Goal: Task Accomplishment & Management: Manage account settings

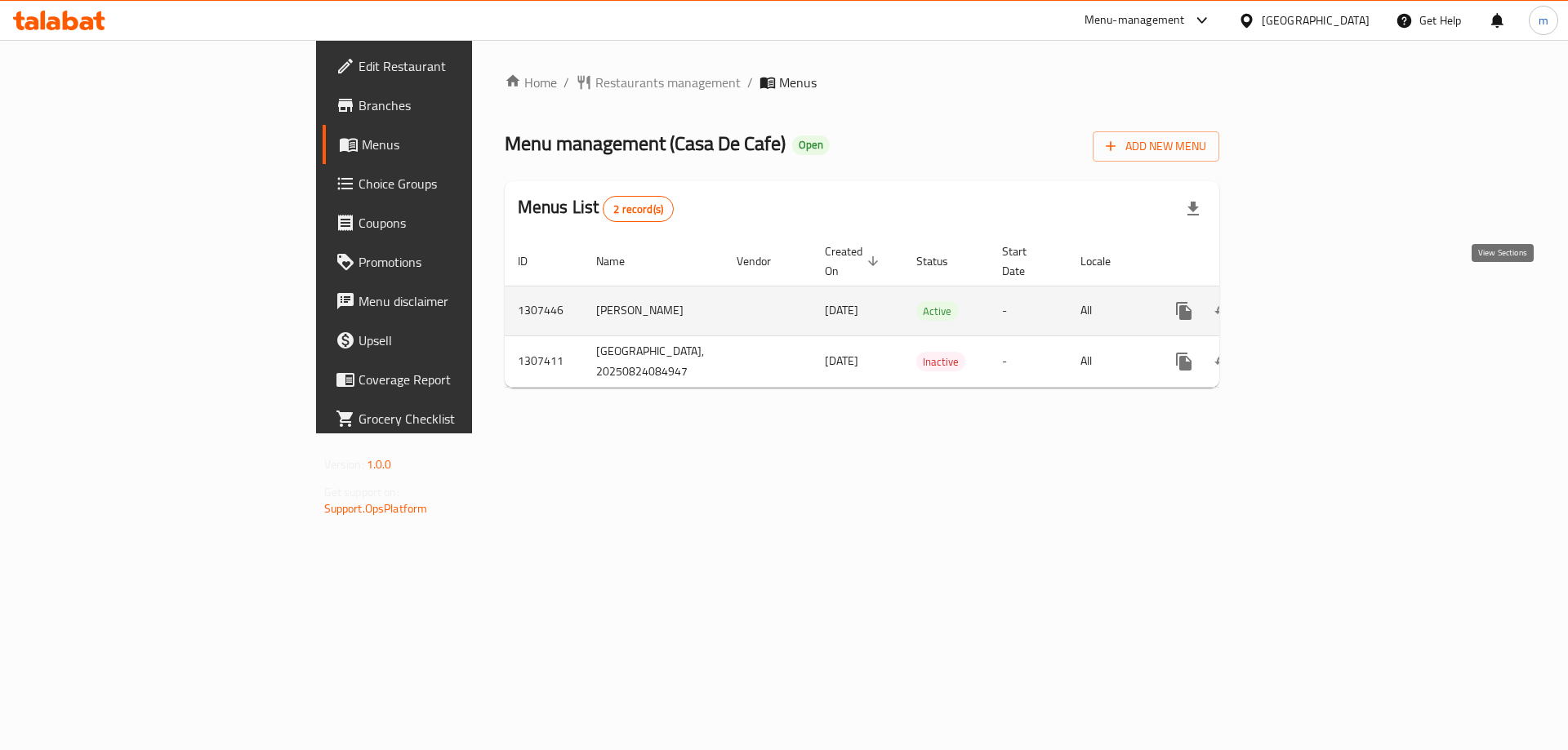
click at [1311, 301] on icon "enhanced table" at bounding box center [1301, 311] width 20 height 20
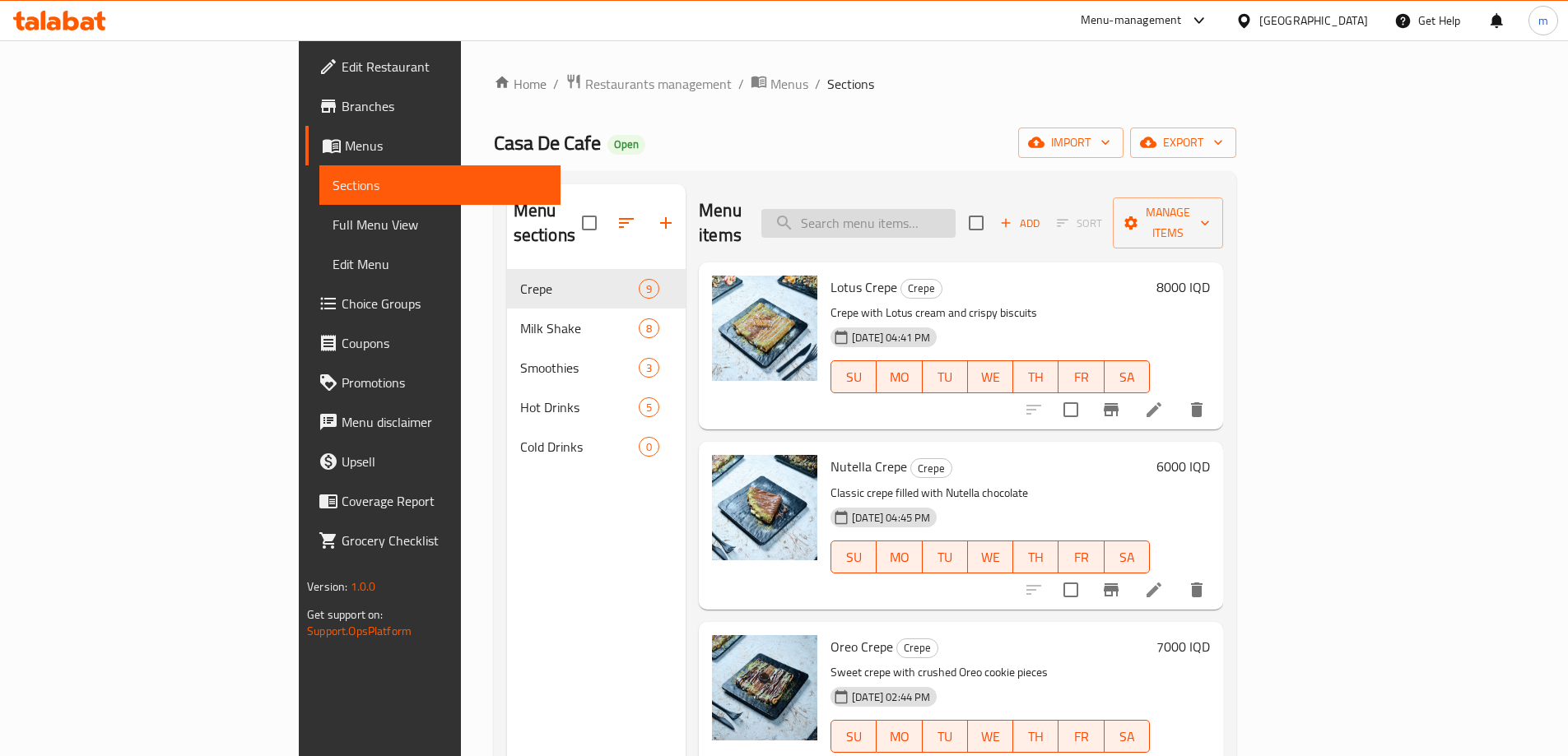
click at [955, 218] on input "search" at bounding box center [858, 223] width 195 height 29
paste input "Iced Caramel Macchiato"
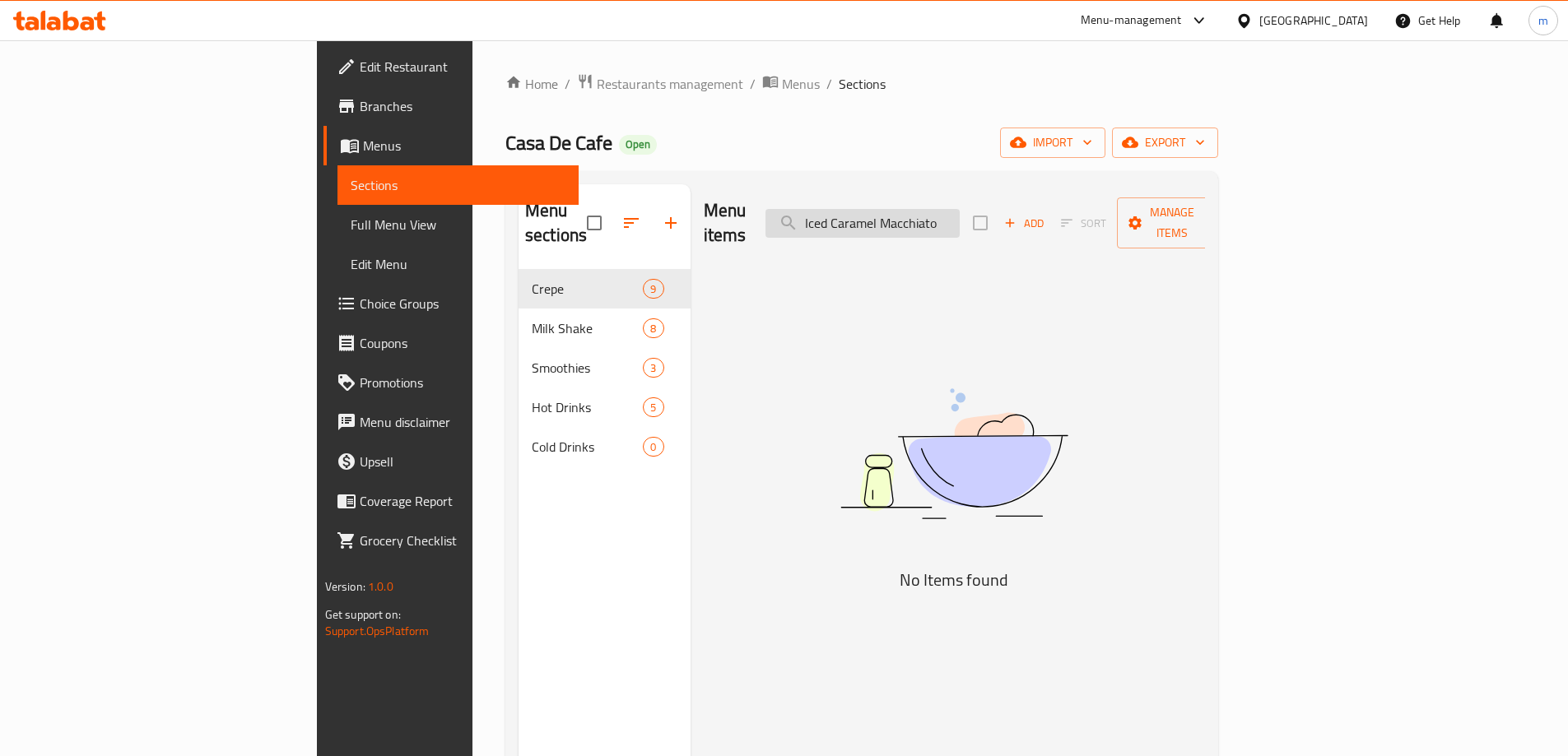
click at [960, 218] on input "Iced Caramel Macchiato" at bounding box center [862, 223] width 195 height 29
paste input "Spanish Latte"
type input "Iced Spanish Latte"
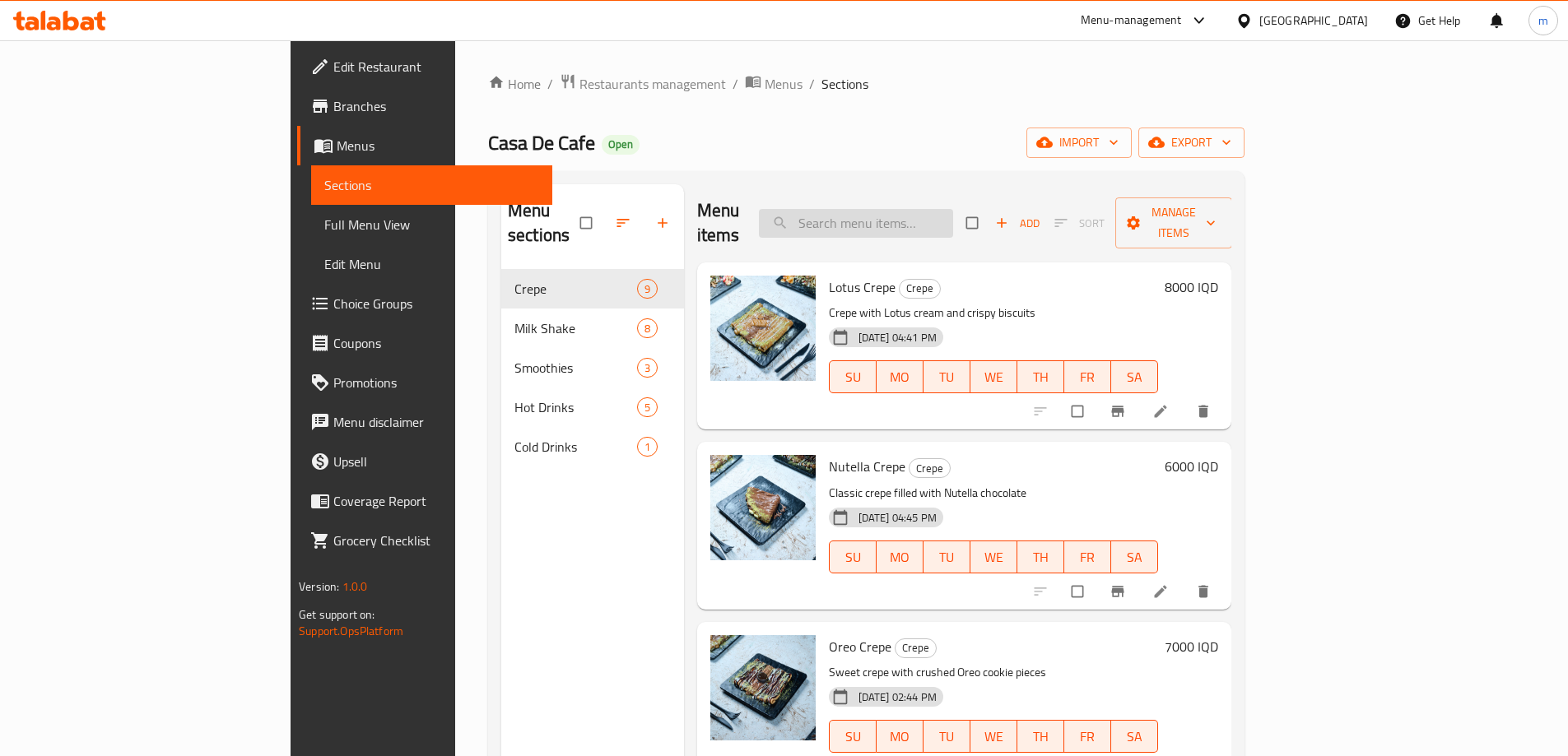
click at [953, 213] on input "search" at bounding box center [856, 223] width 195 height 29
paste input "Iced Caramel Macchiato"
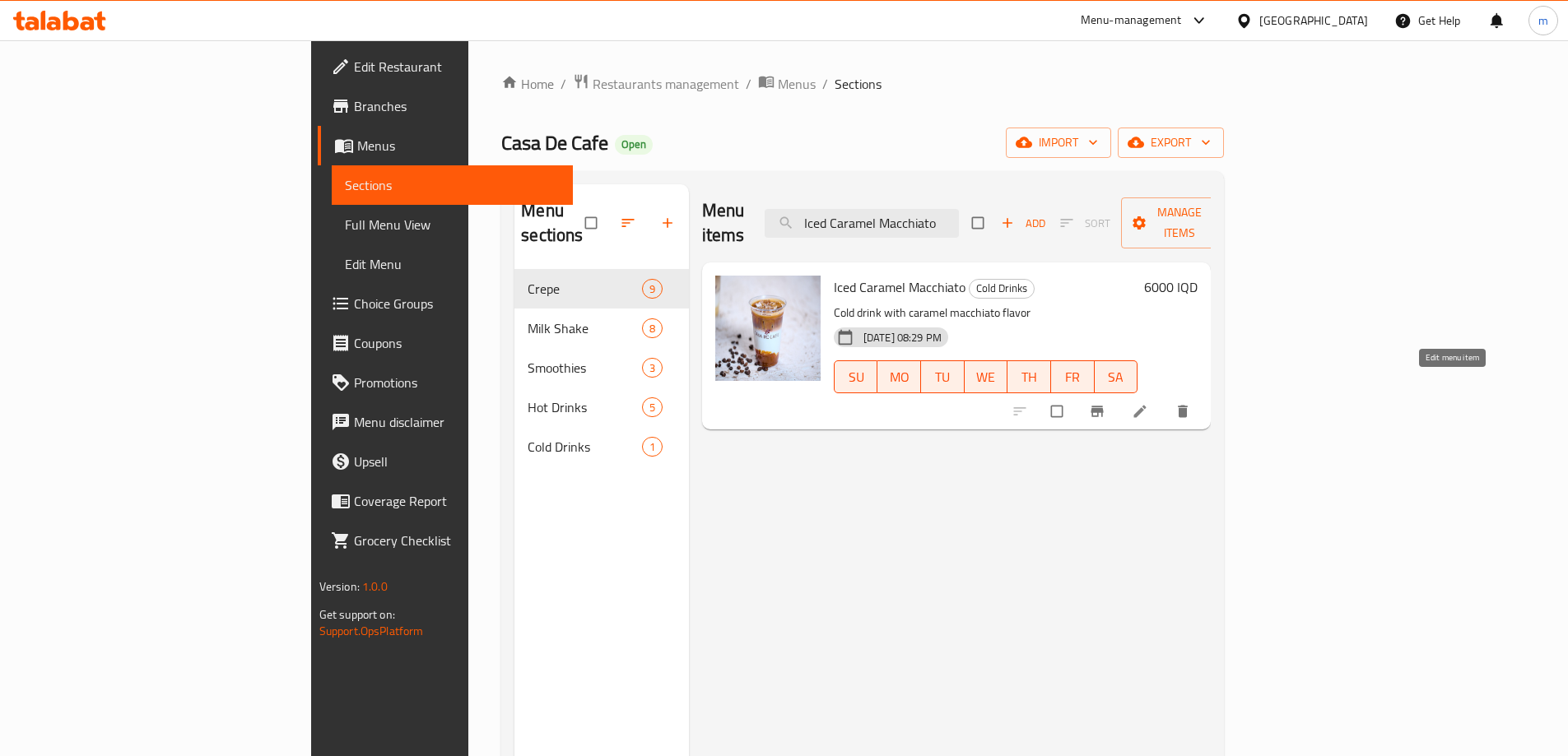
type input "Iced Caramel Macchiato"
click at [1152, 403] on link at bounding box center [1142, 411] width 20 height 16
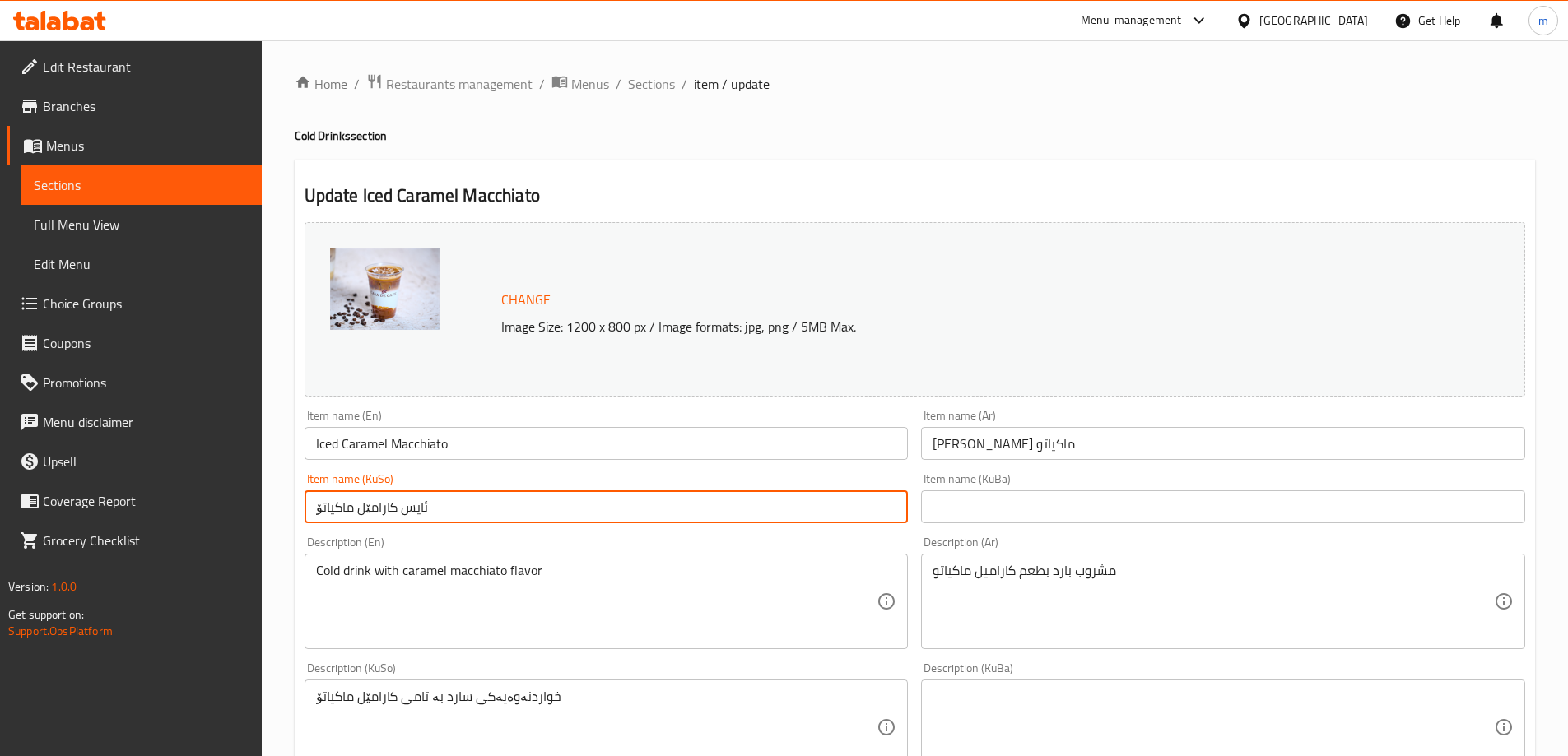
click at [383, 517] on input "ئایس کارامێل ماکیاتۆ" at bounding box center [606, 507] width 604 height 33
type input "ئایس کەرامێل ماکیاتۆ"
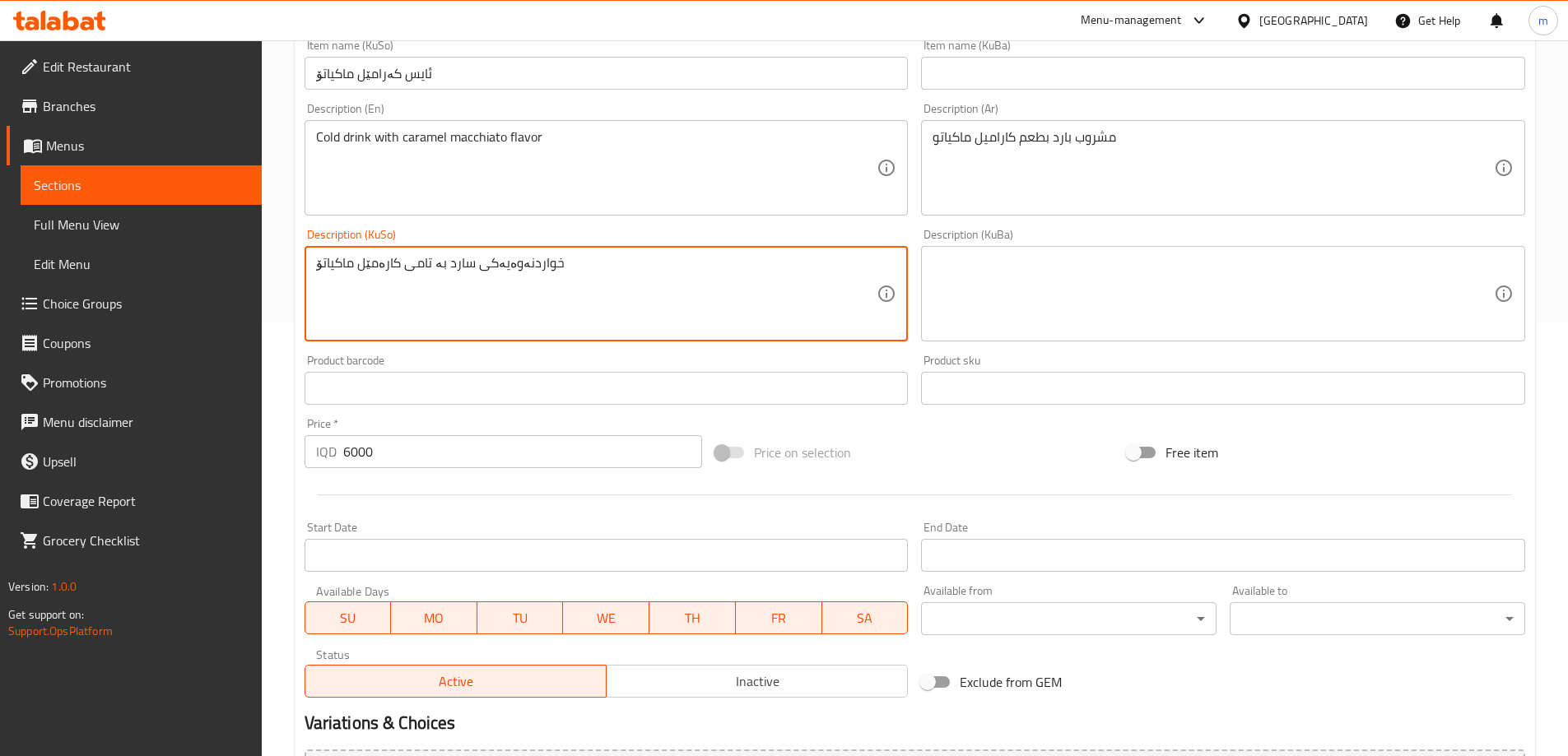
scroll to position [439, 0]
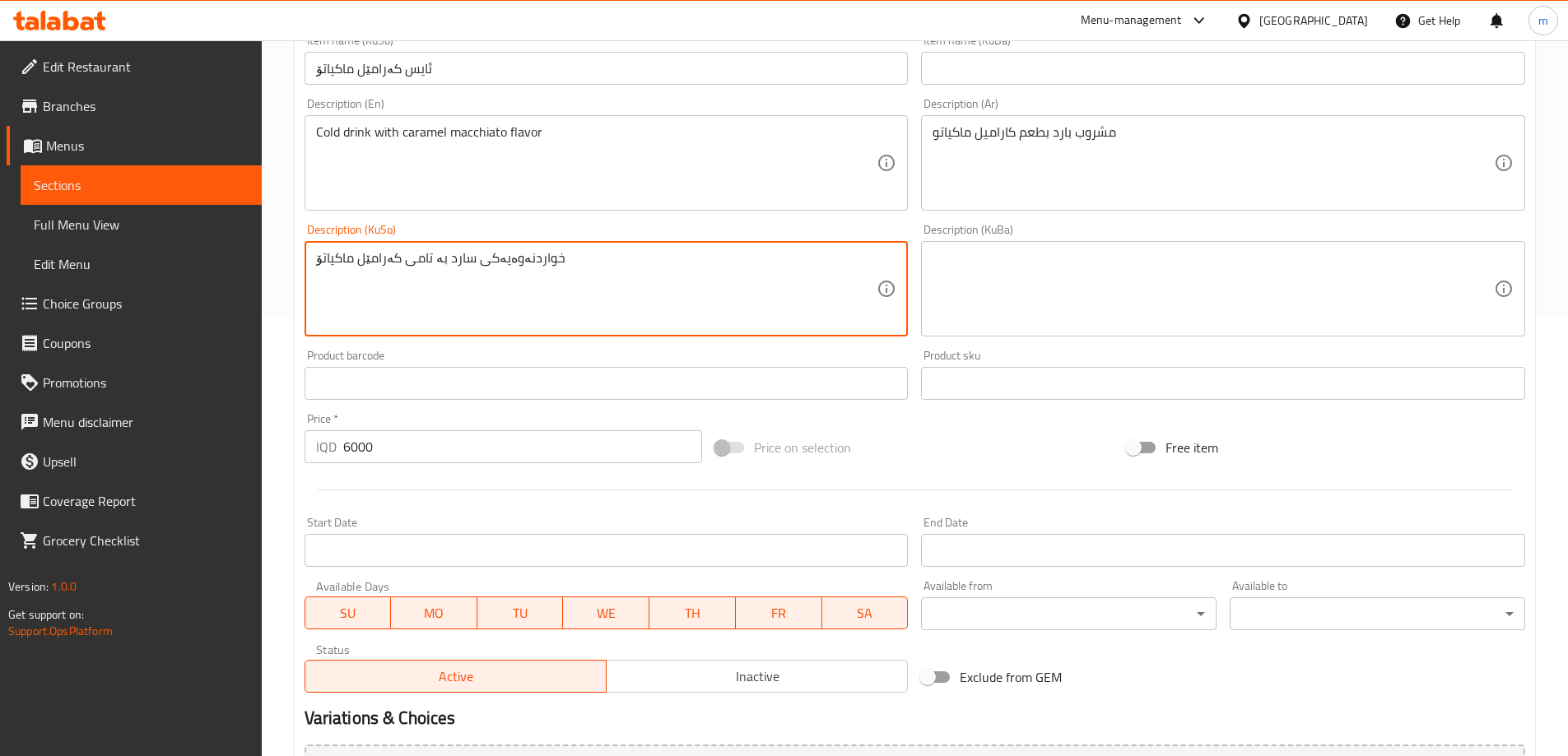
type textarea "خواردنەوەیەکی سارد بە تامی کەرامێل ماکیاتۆ"
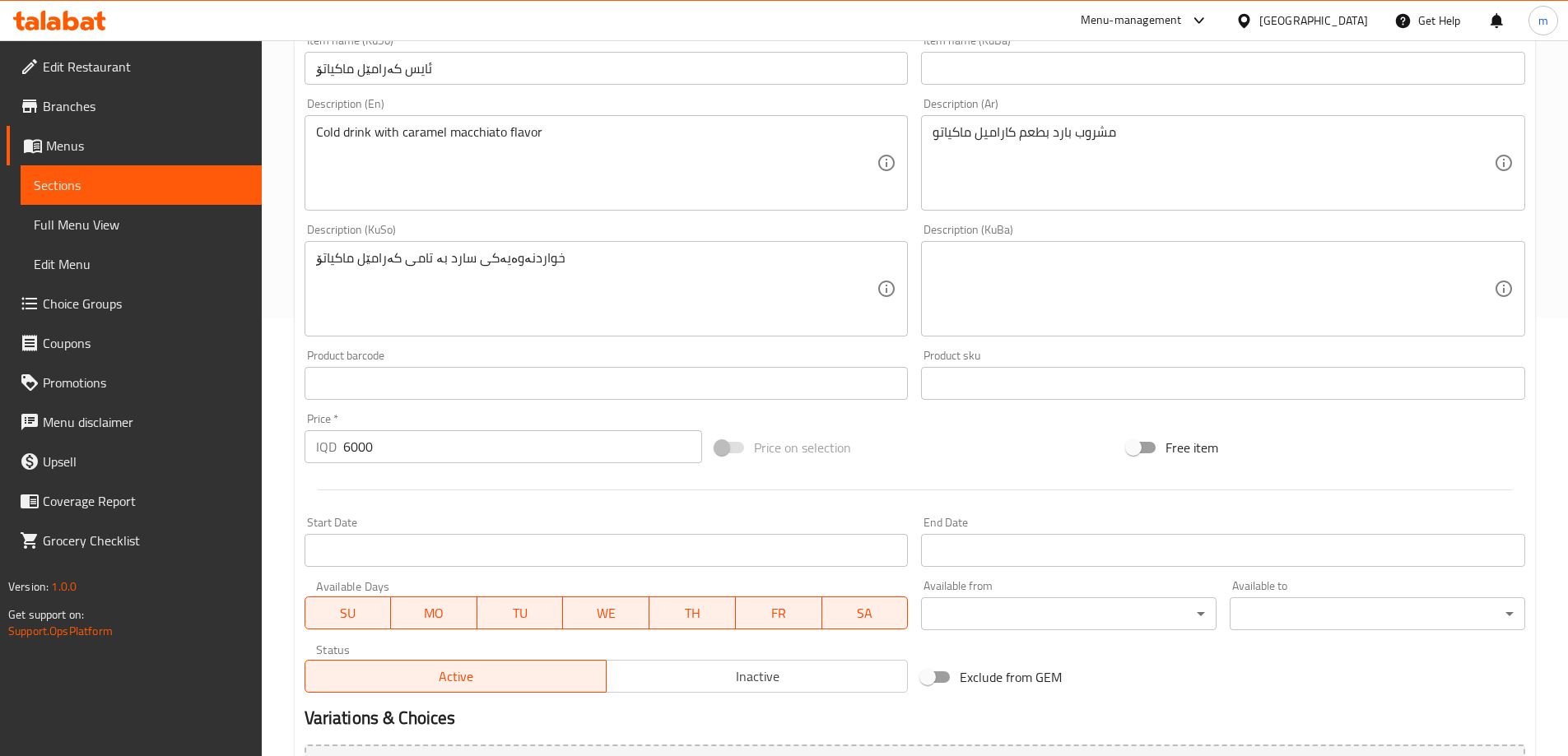
click at [420, 343] on div "Product barcode Product barcode" at bounding box center [606, 374] width 617 height 63
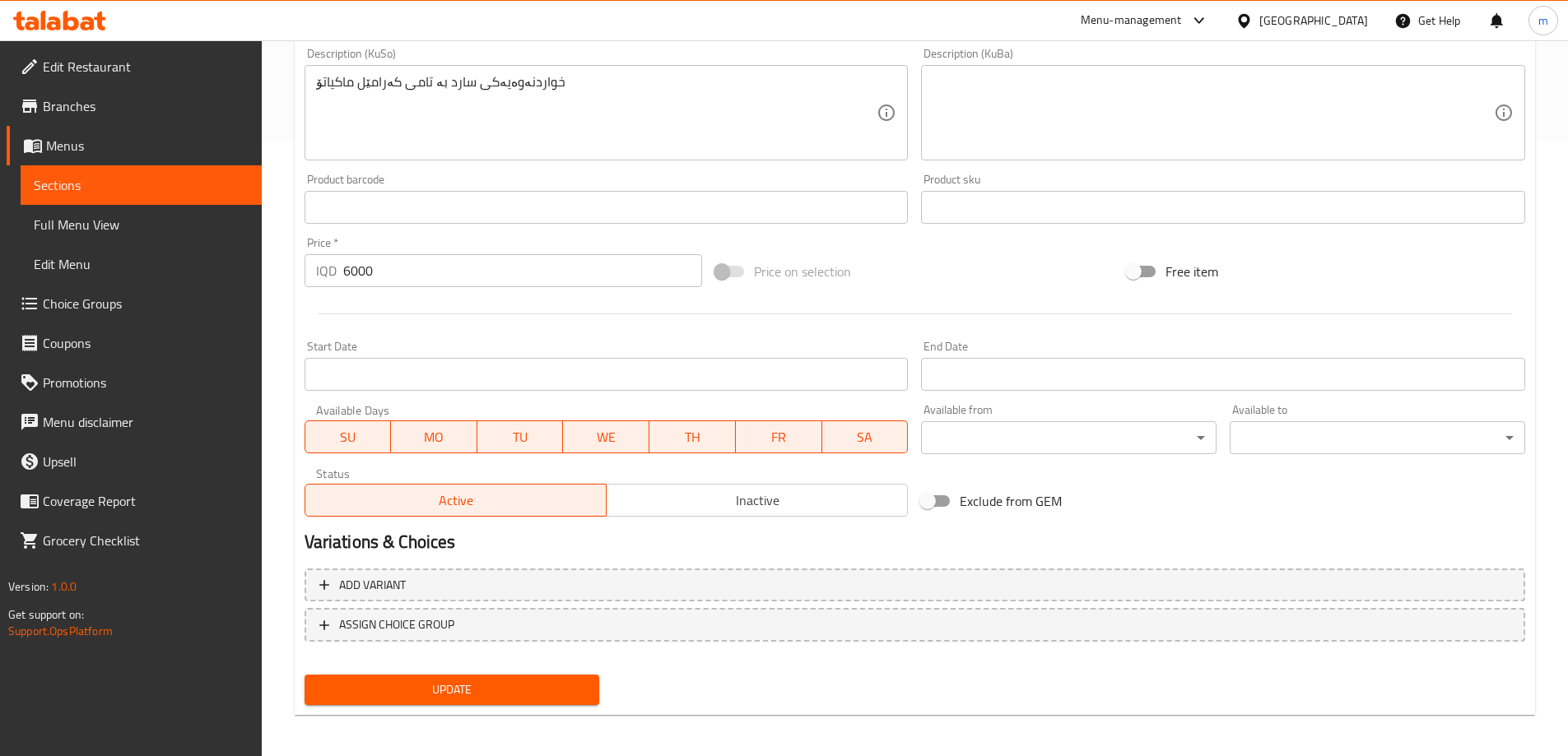
scroll to position [620, 0]
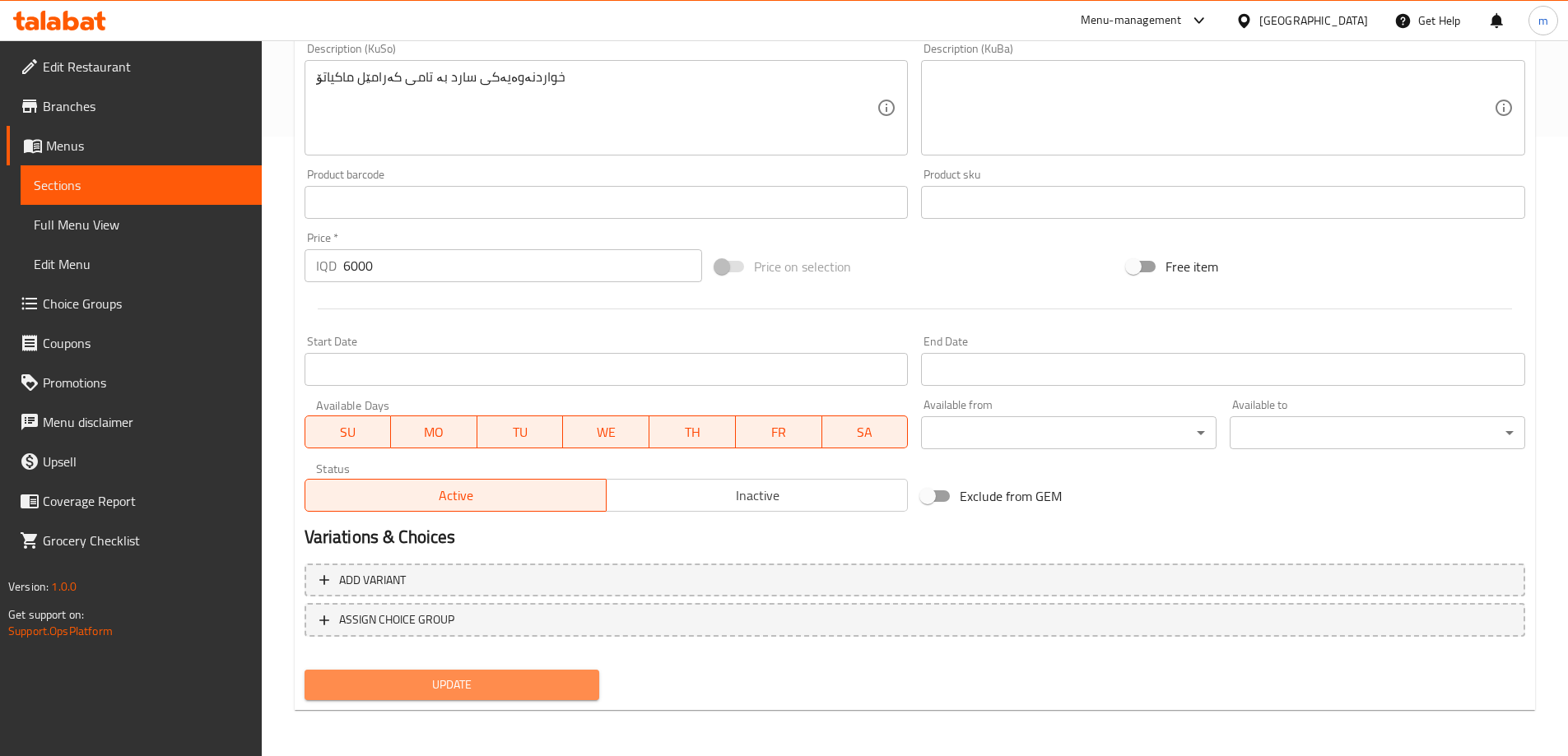
click at [491, 677] on span "Update" at bounding box center [452, 685] width 269 height 21
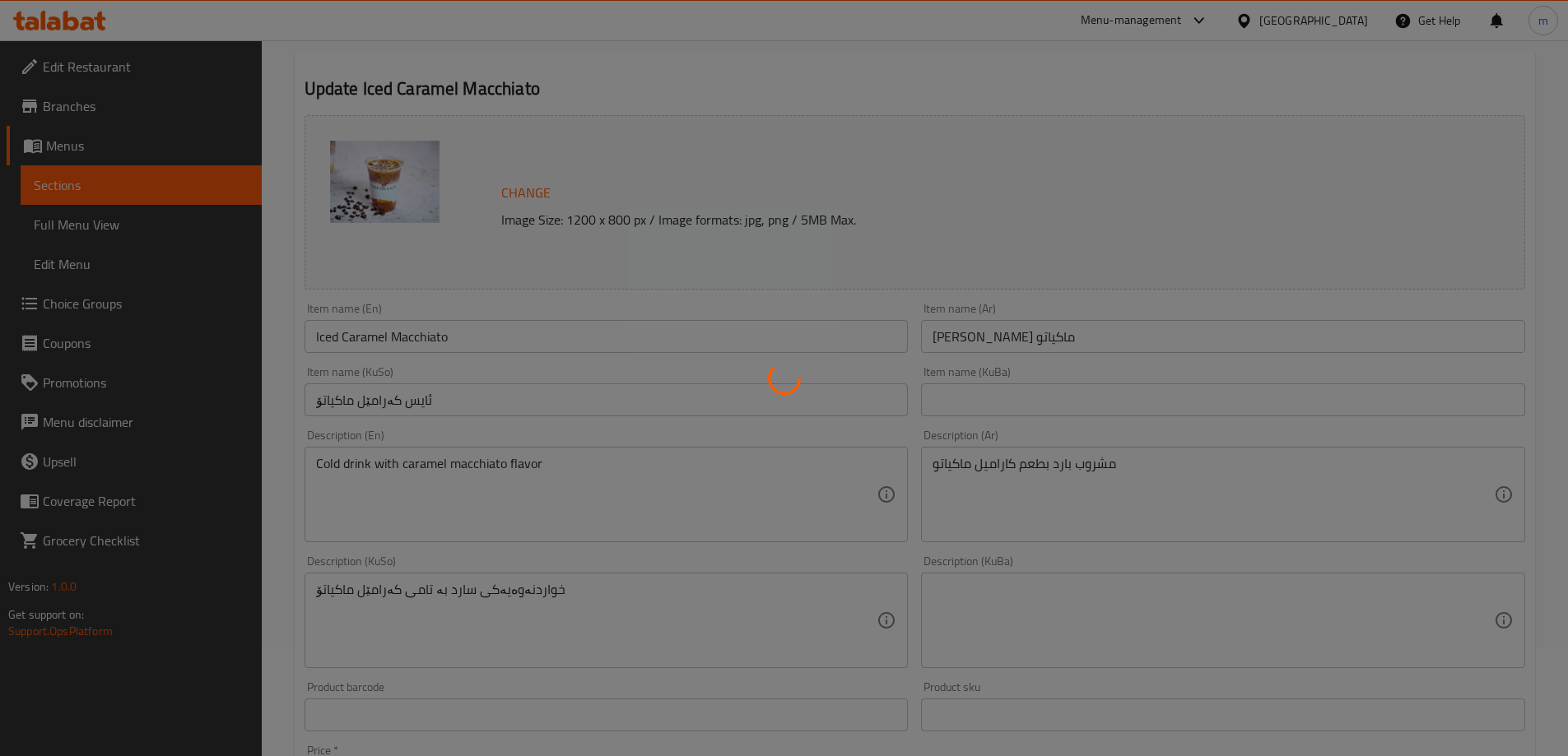
scroll to position [71, 0]
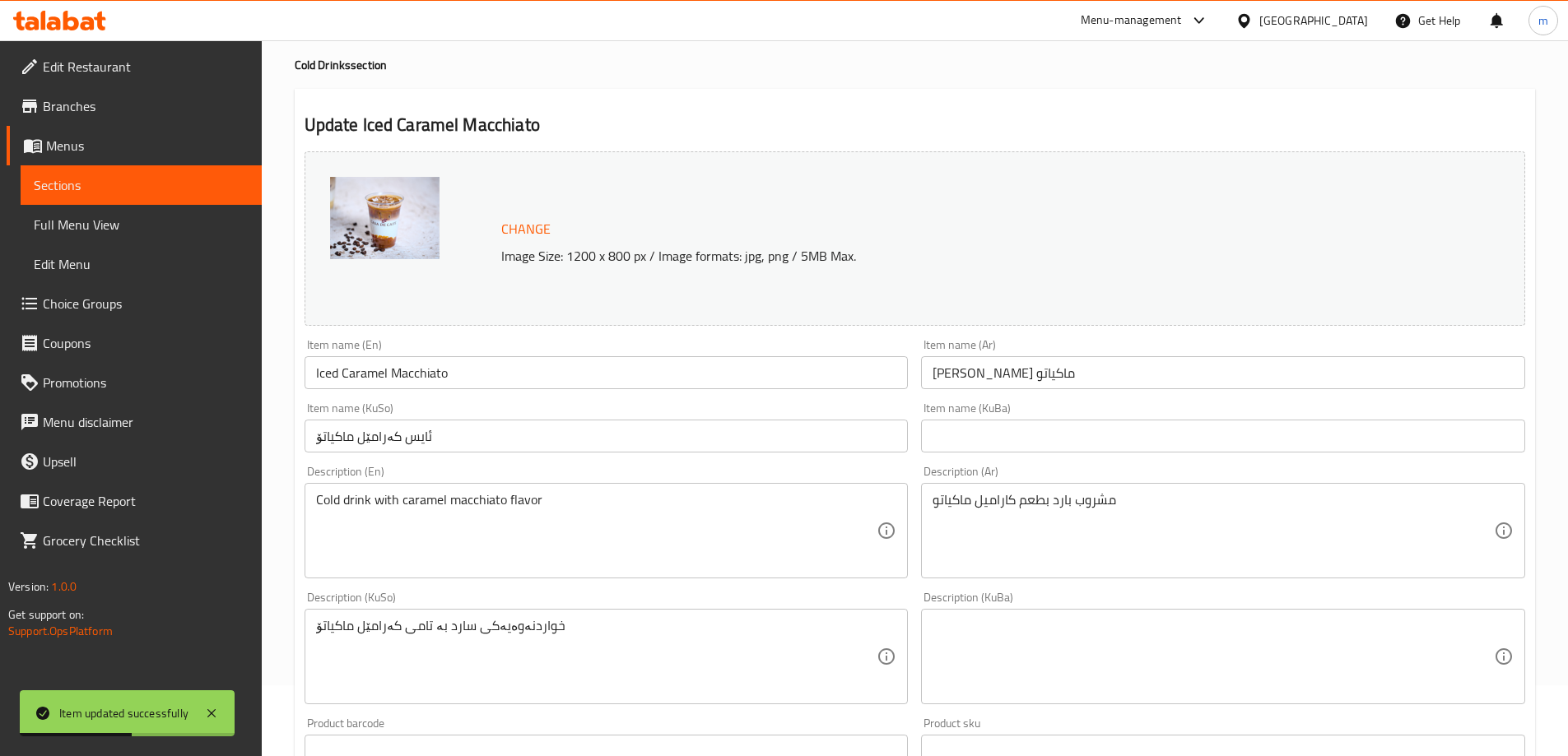
click at [115, 223] on span "Full Menu View" at bounding box center [141, 225] width 215 height 20
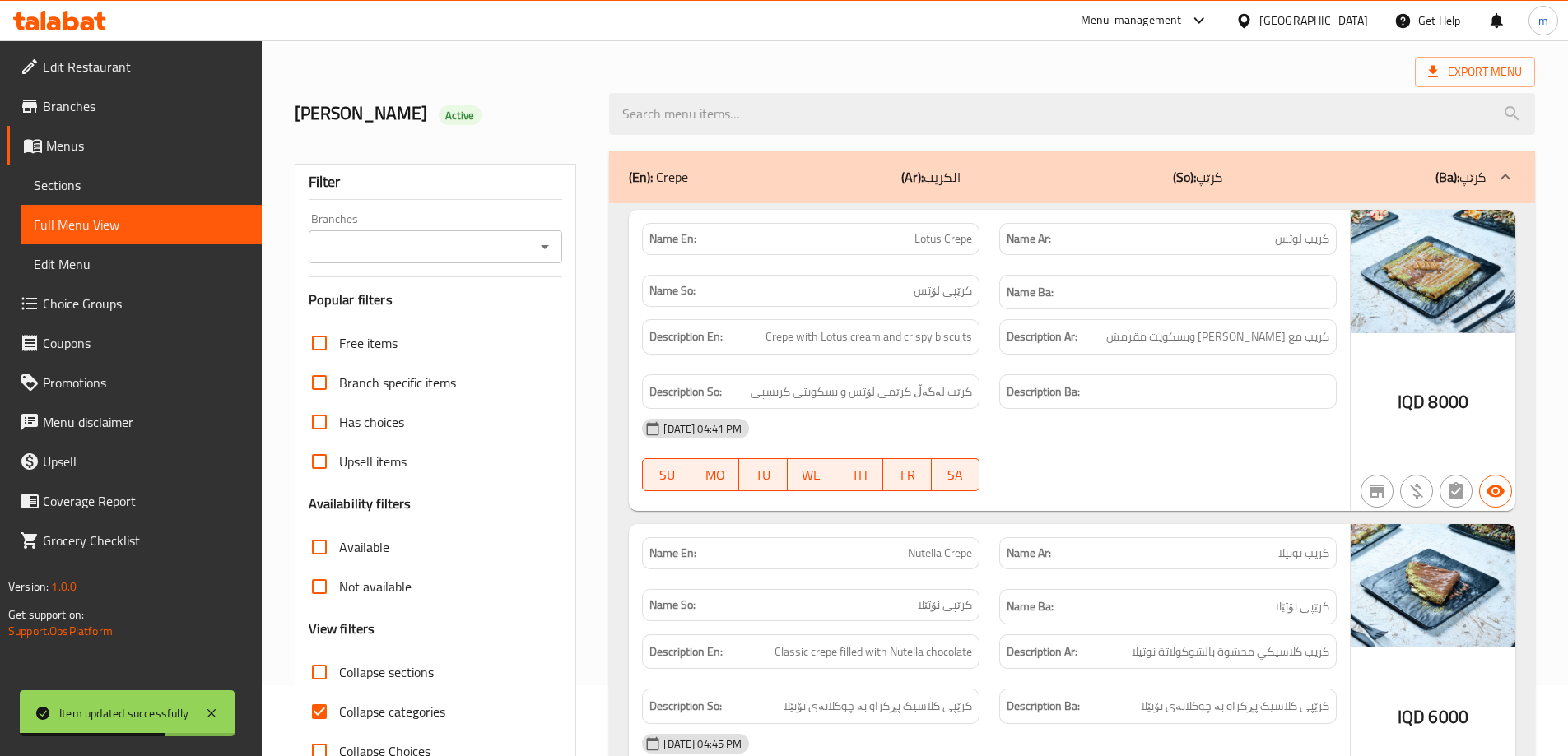
click at [544, 247] on icon "Open" at bounding box center [545, 247] width 8 height 4
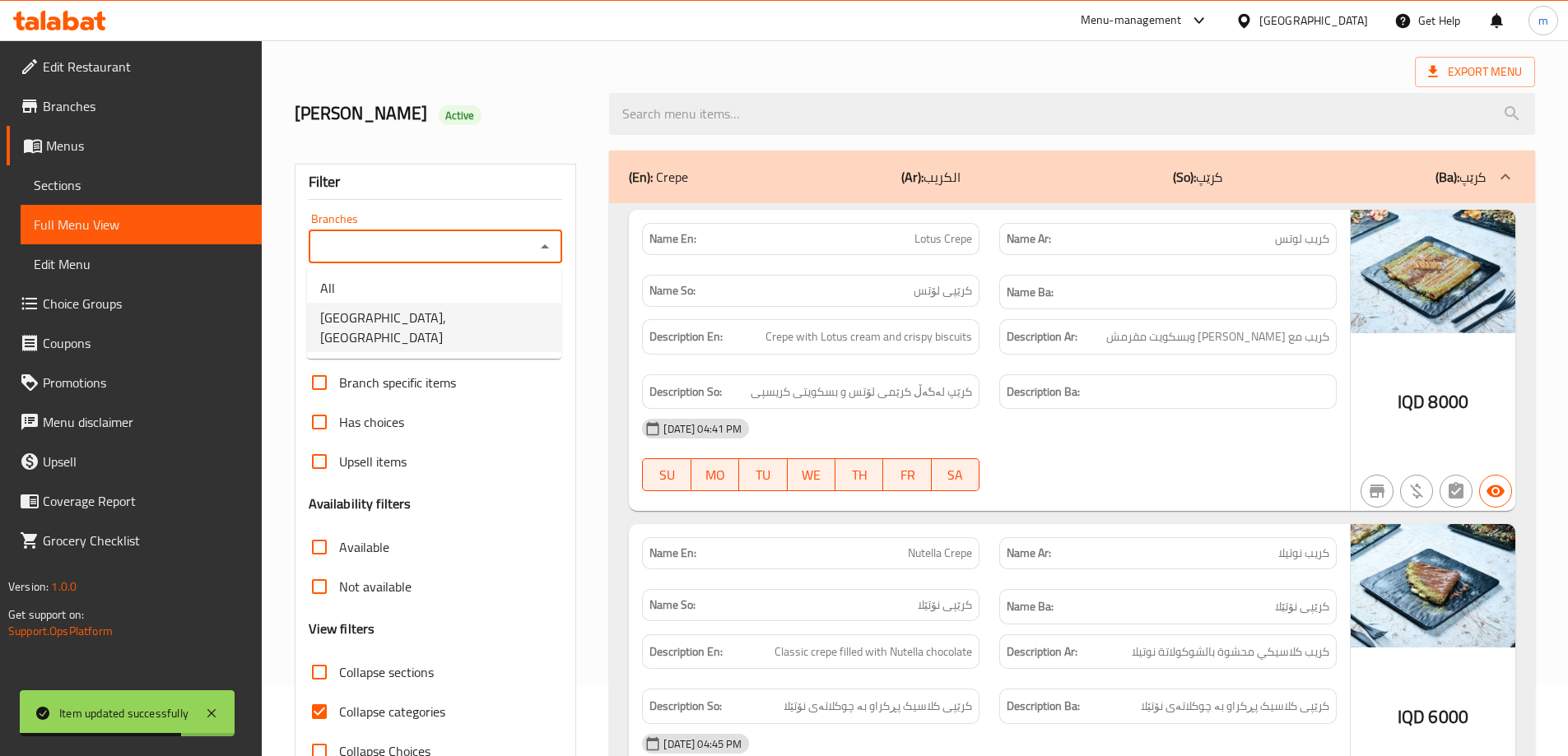
click at [478, 319] on li "[GEOGRAPHIC_DATA], [GEOGRAPHIC_DATA]" at bounding box center [434, 327] width 254 height 49
type input "[GEOGRAPHIC_DATA], [GEOGRAPHIC_DATA]"
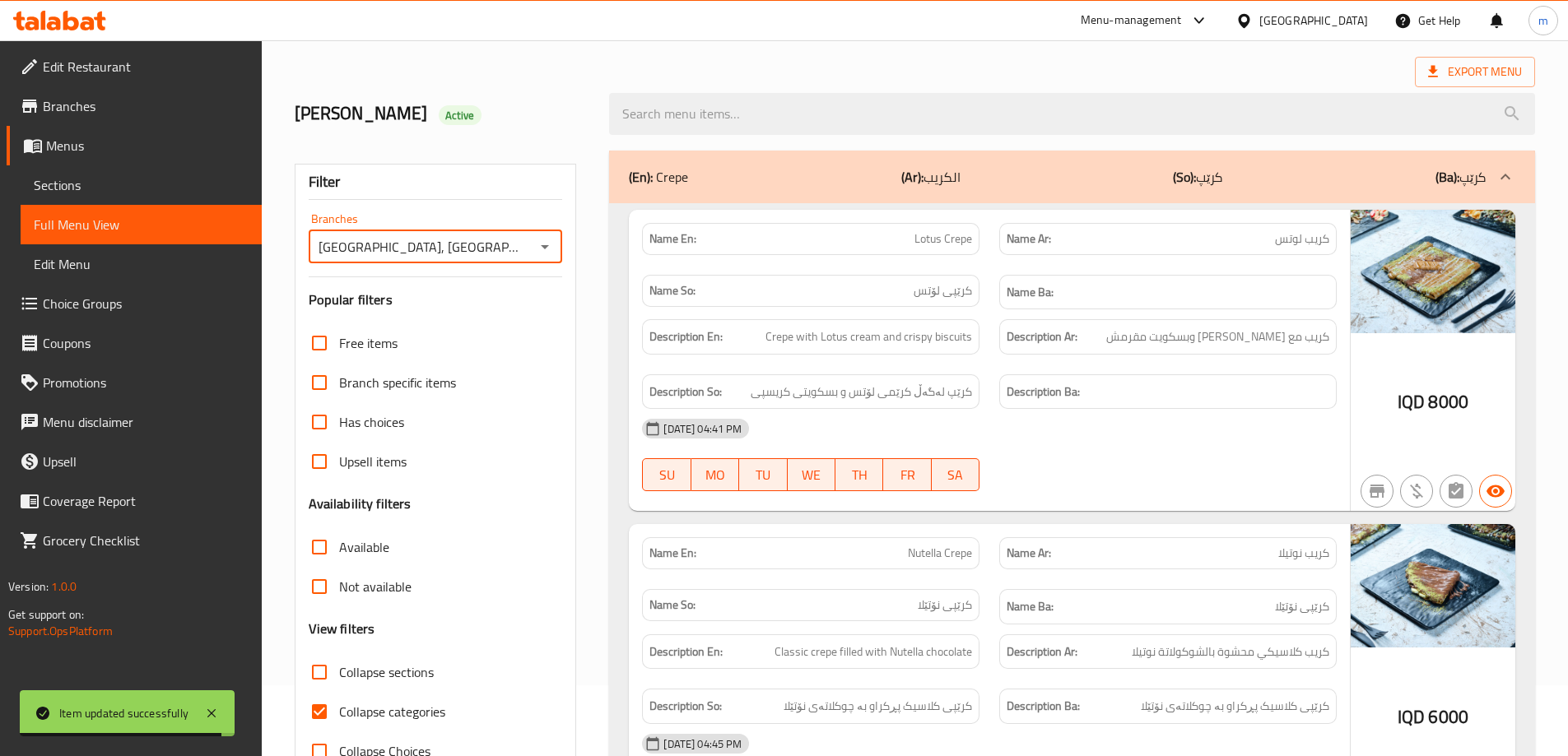
click at [320, 712] on input "Collapse categories" at bounding box center [319, 712] width 40 height 40
checkbox input "false"
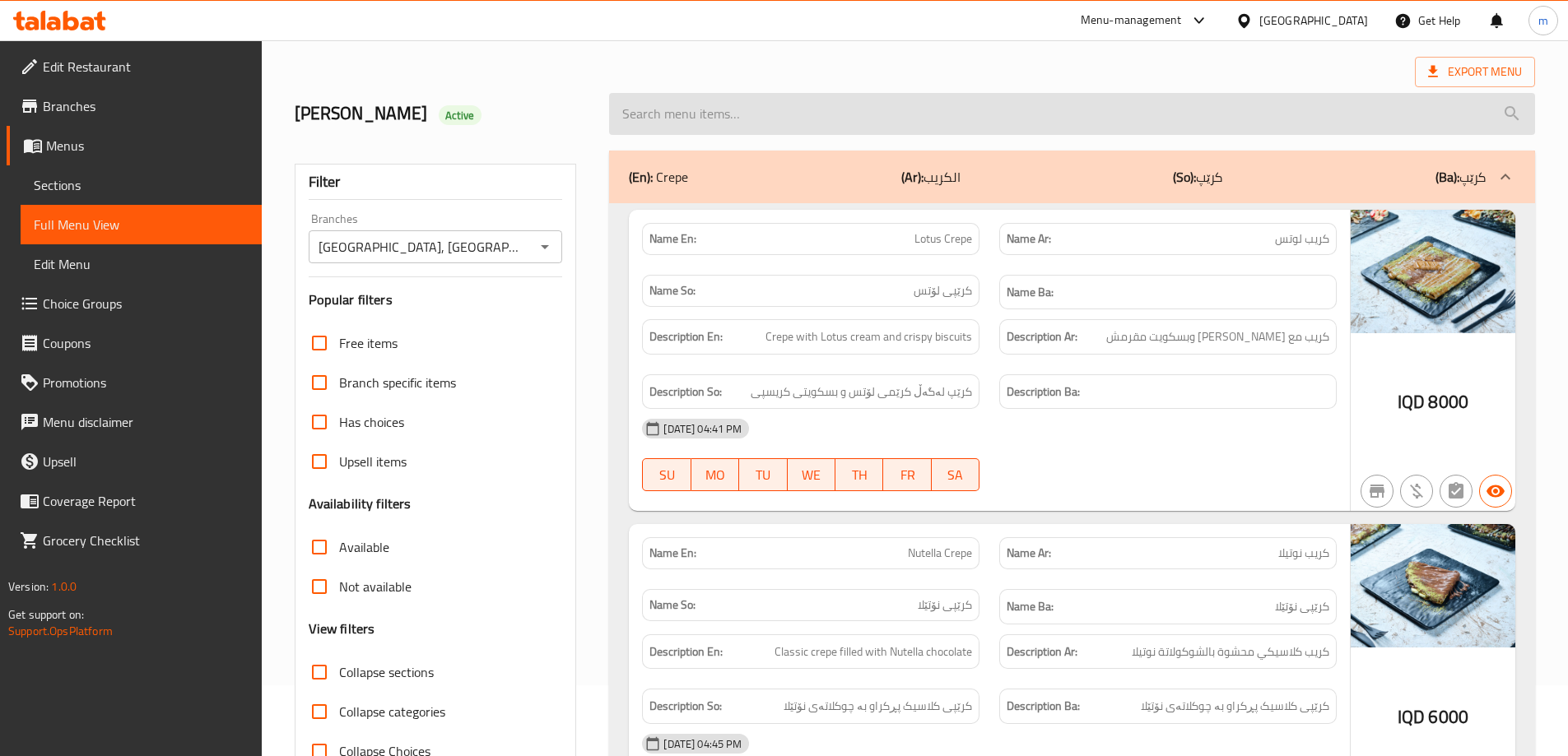
click at [740, 106] on input "search" at bounding box center [1072, 114] width 926 height 42
paste input "Iced Caramel Macchiato"
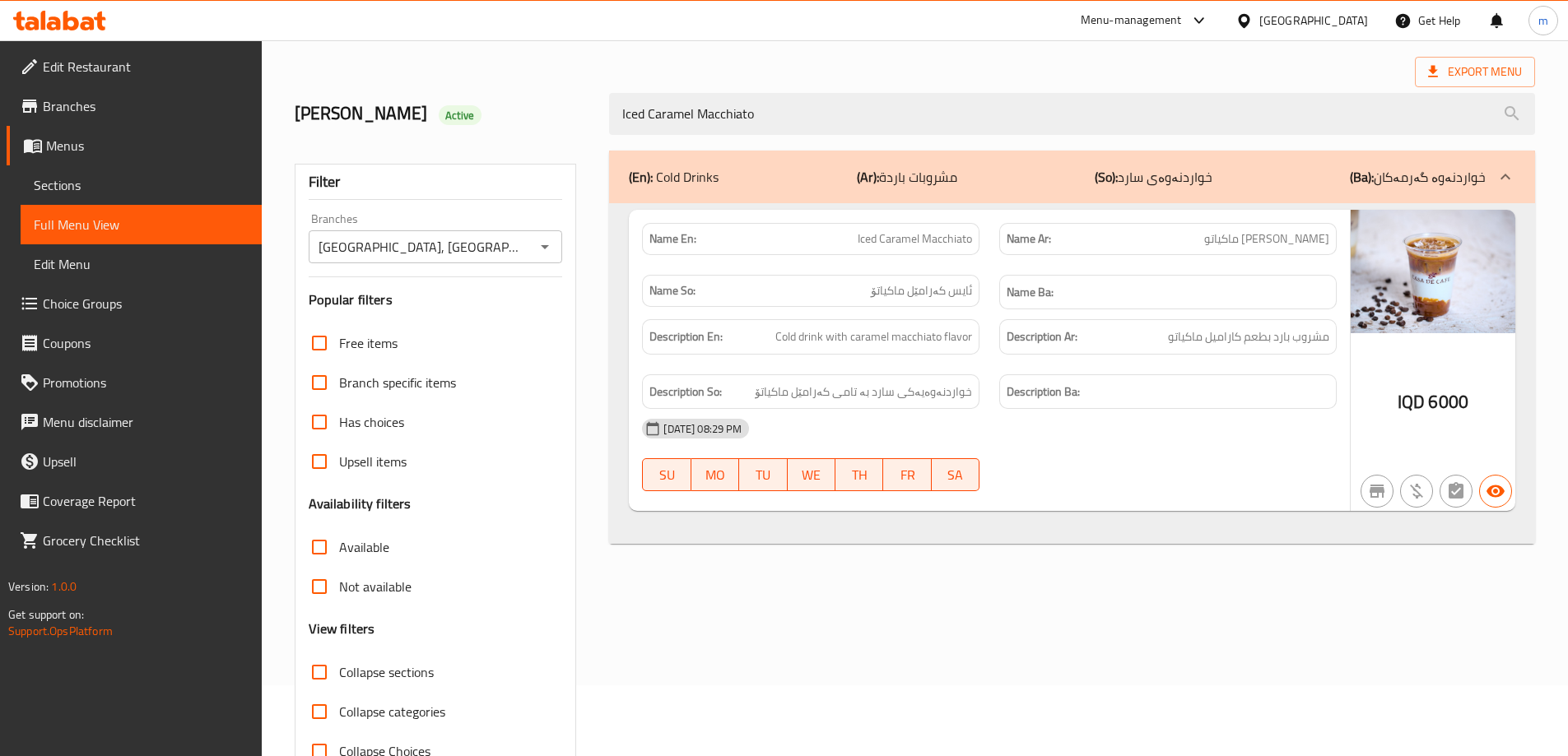
type input "Iced Caramel Macchiato"
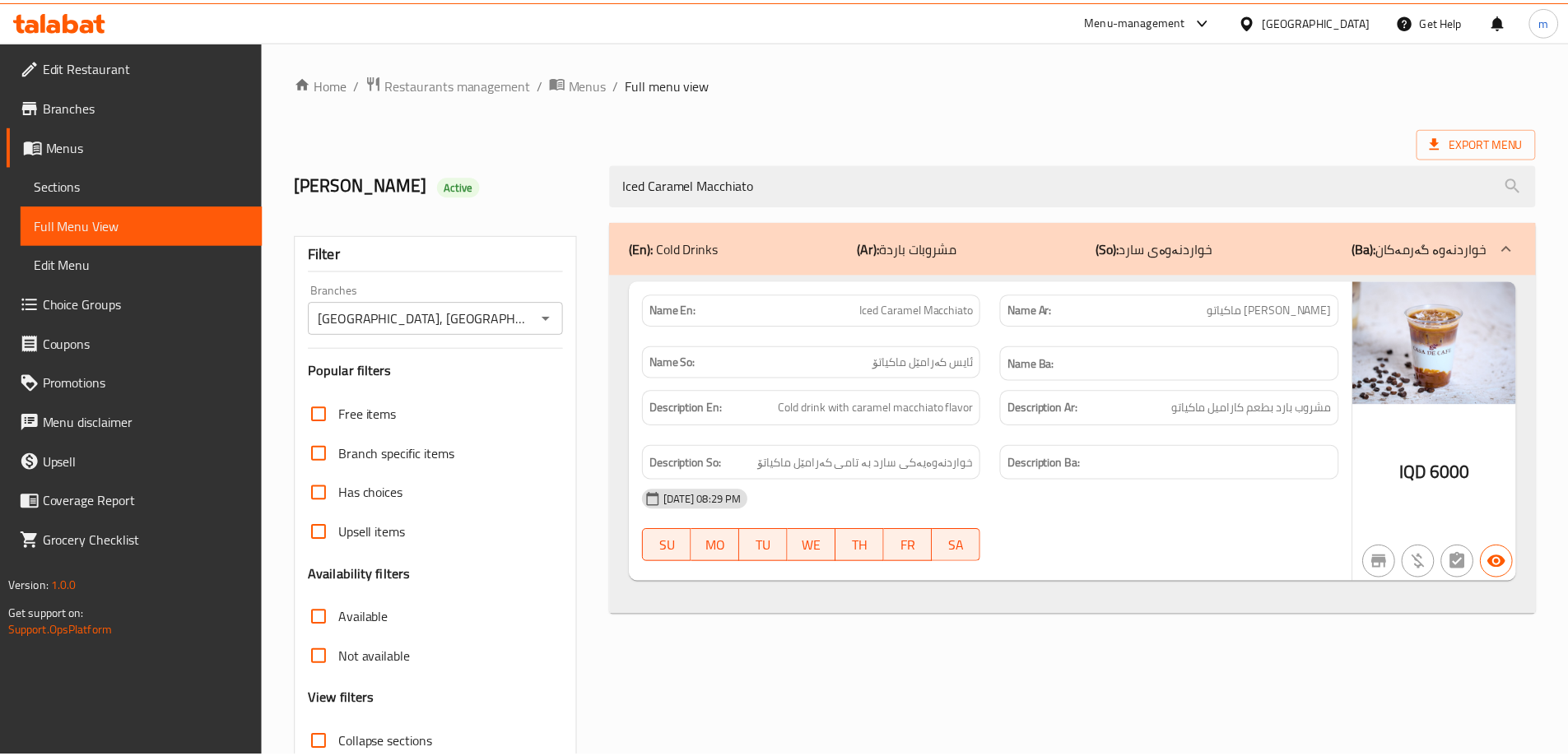
scroll to position [120, 0]
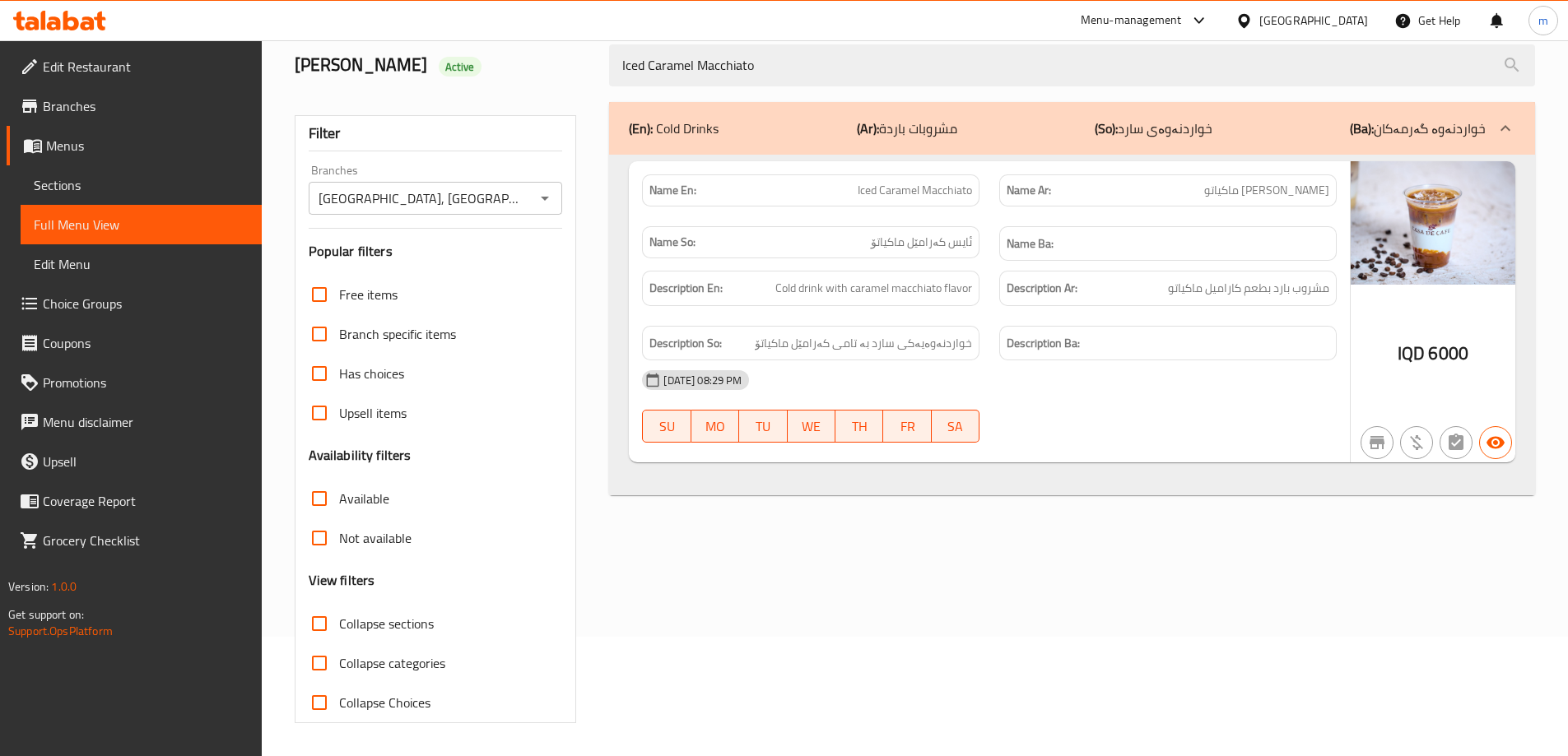
click at [1101, 553] on div "(En): Cold Drinks (Ar): مشروبات باردة (So): خواردنەوەی سارد (Ba): خواردنەوە گەر…" at bounding box center [1072, 413] width 946 height 641
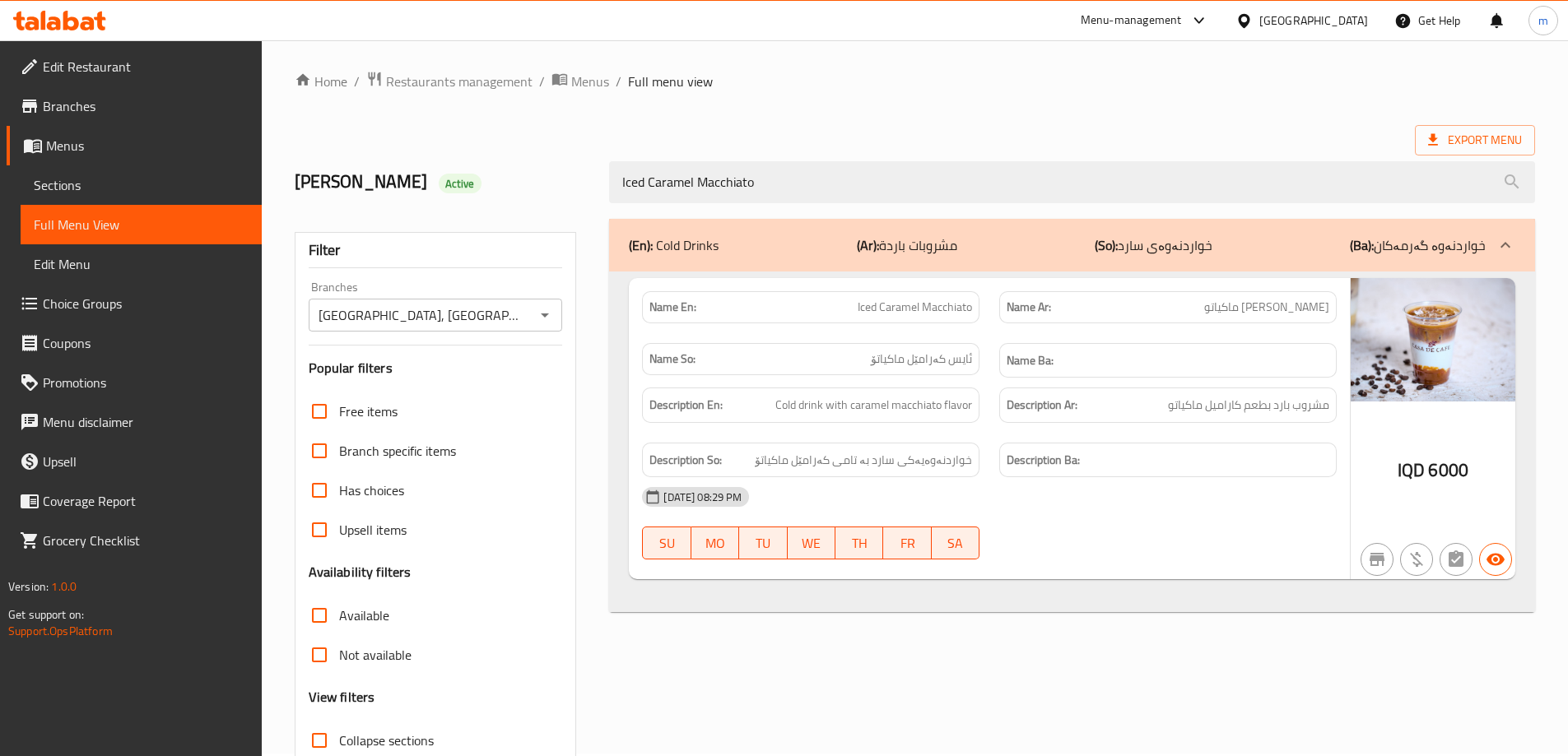
scroll to position [0, 0]
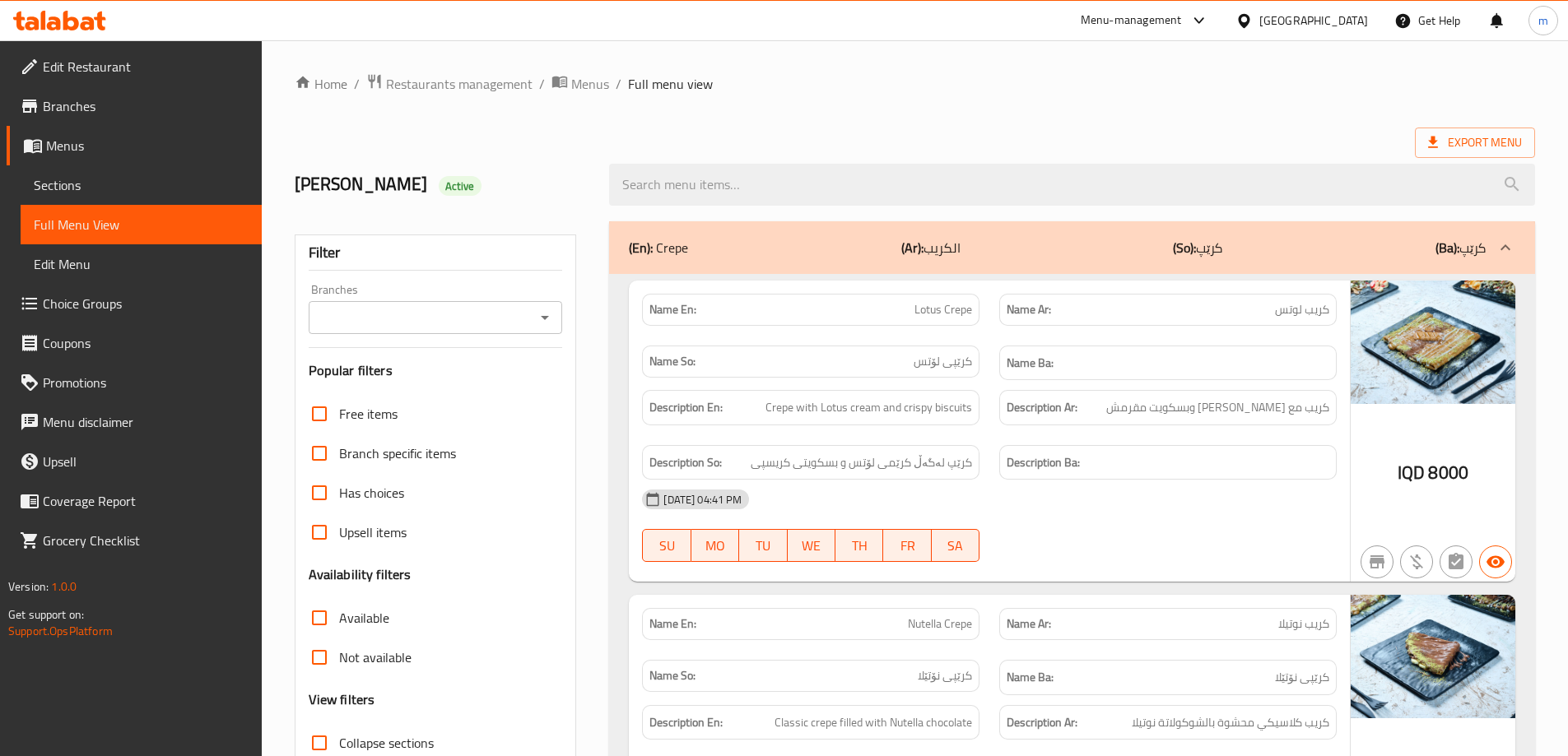
click at [547, 315] on icon "Open" at bounding box center [545, 317] width 20 height 20
click at [483, 378] on li "Casa De Cafe, Vital City" at bounding box center [434, 398] width 254 height 49
type input "Casa De Cafe, Vital City"
click at [715, 182] on input "search" at bounding box center [1072, 185] width 926 height 42
paste input "Iced Caramel Macchiato"
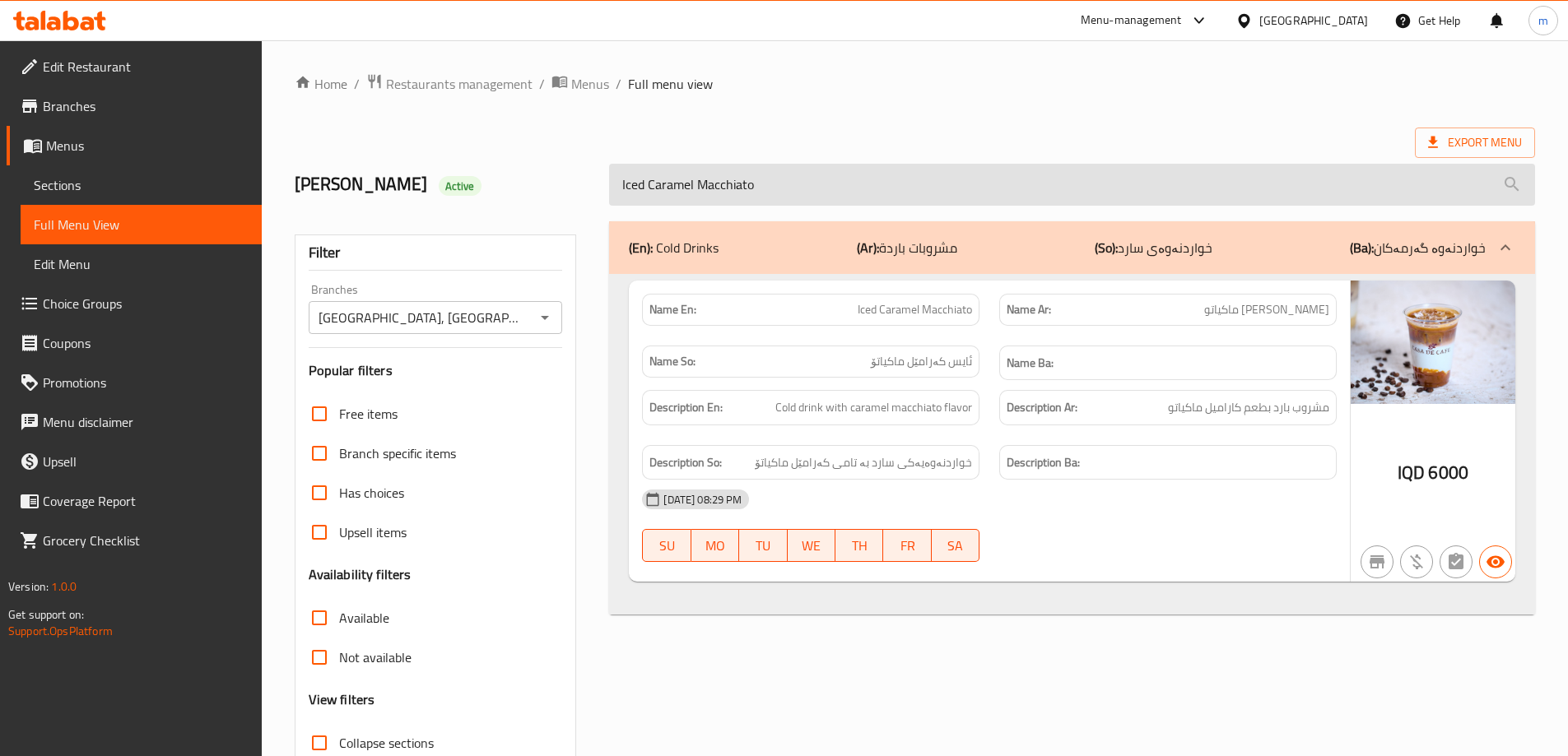
click at [710, 183] on input "Iced Caramel Macchiato" at bounding box center [1072, 185] width 926 height 42
paste input "Spanish Latte"
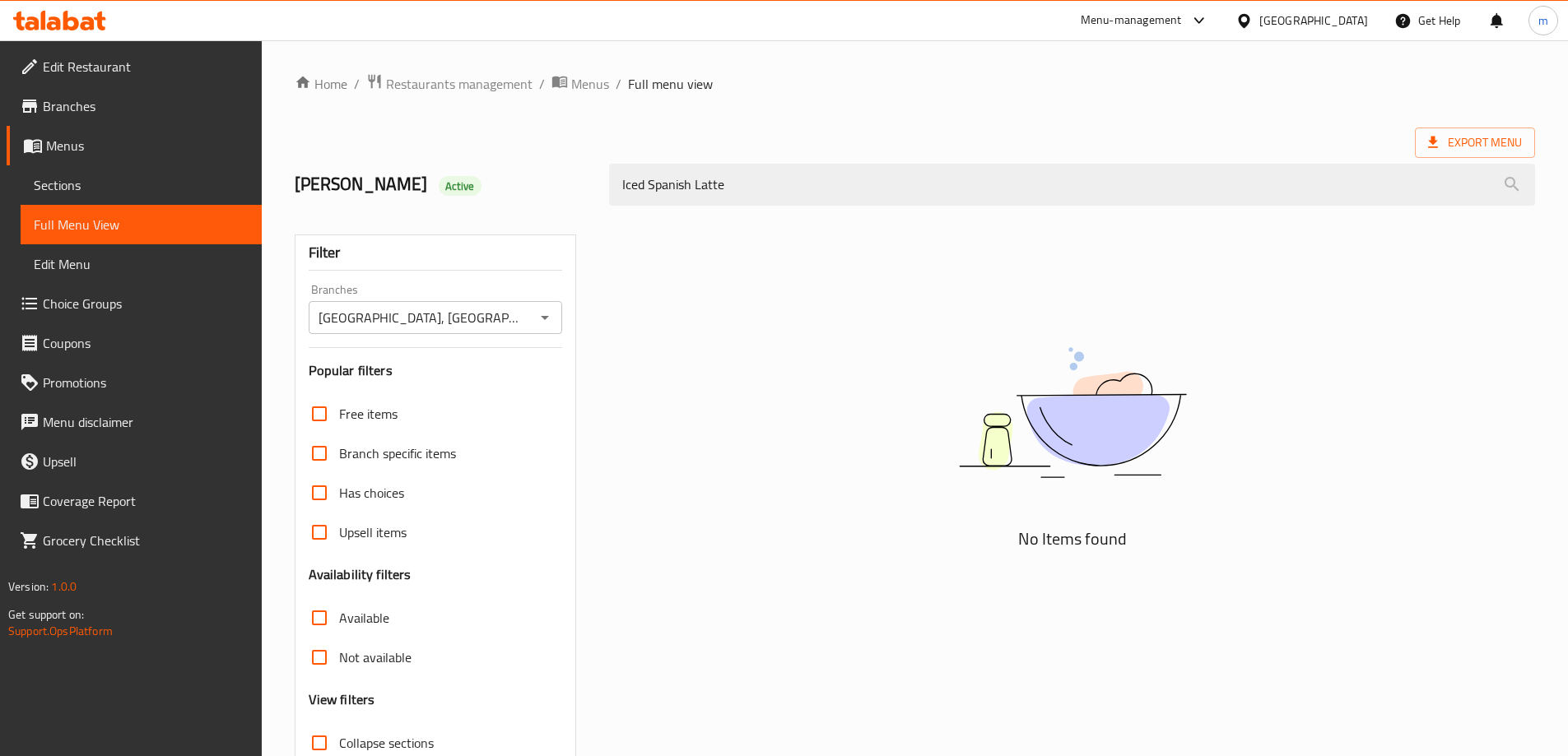
type input "Iced Spanish Latte"
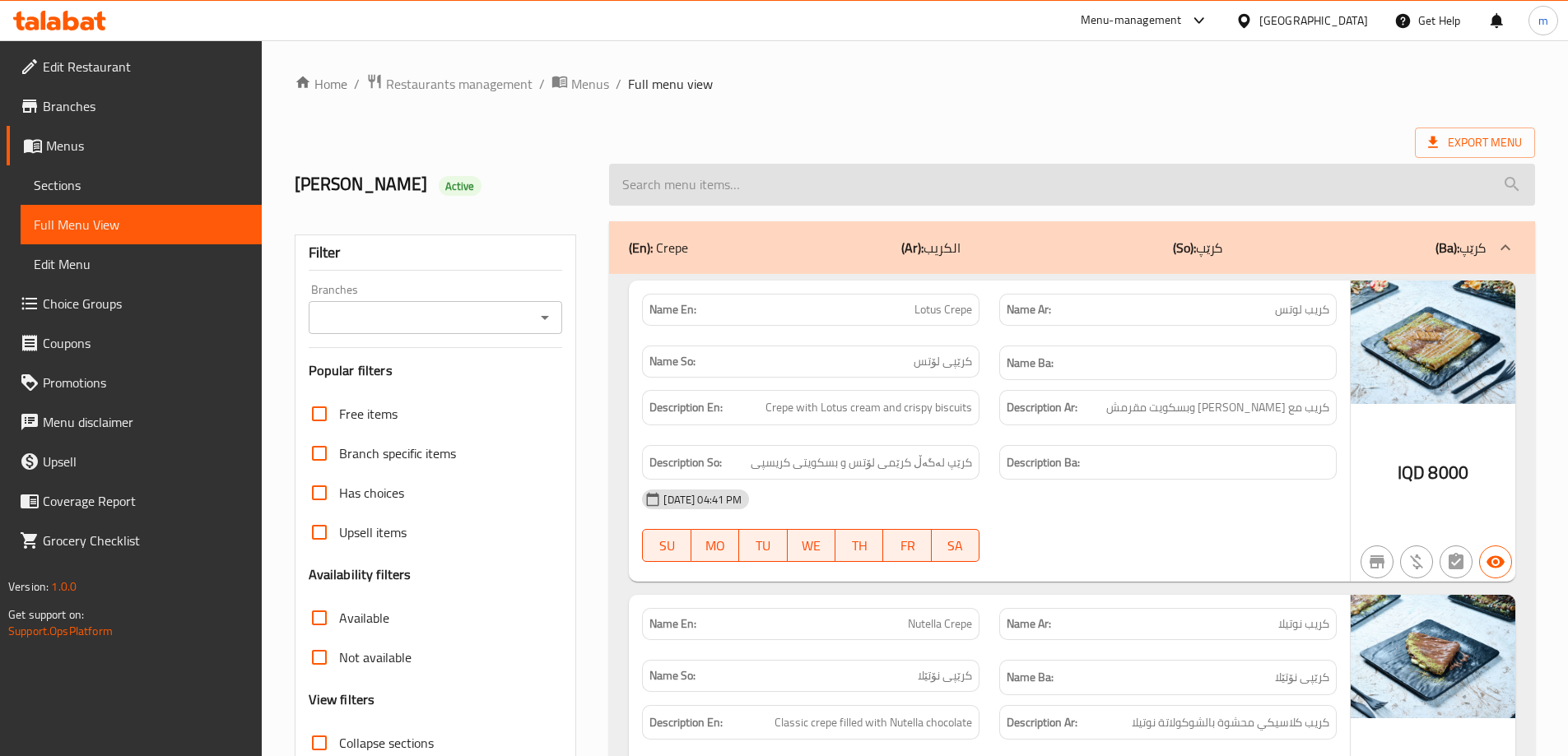
click at [772, 190] on input "search" at bounding box center [1072, 185] width 926 height 42
paste input "341376155"
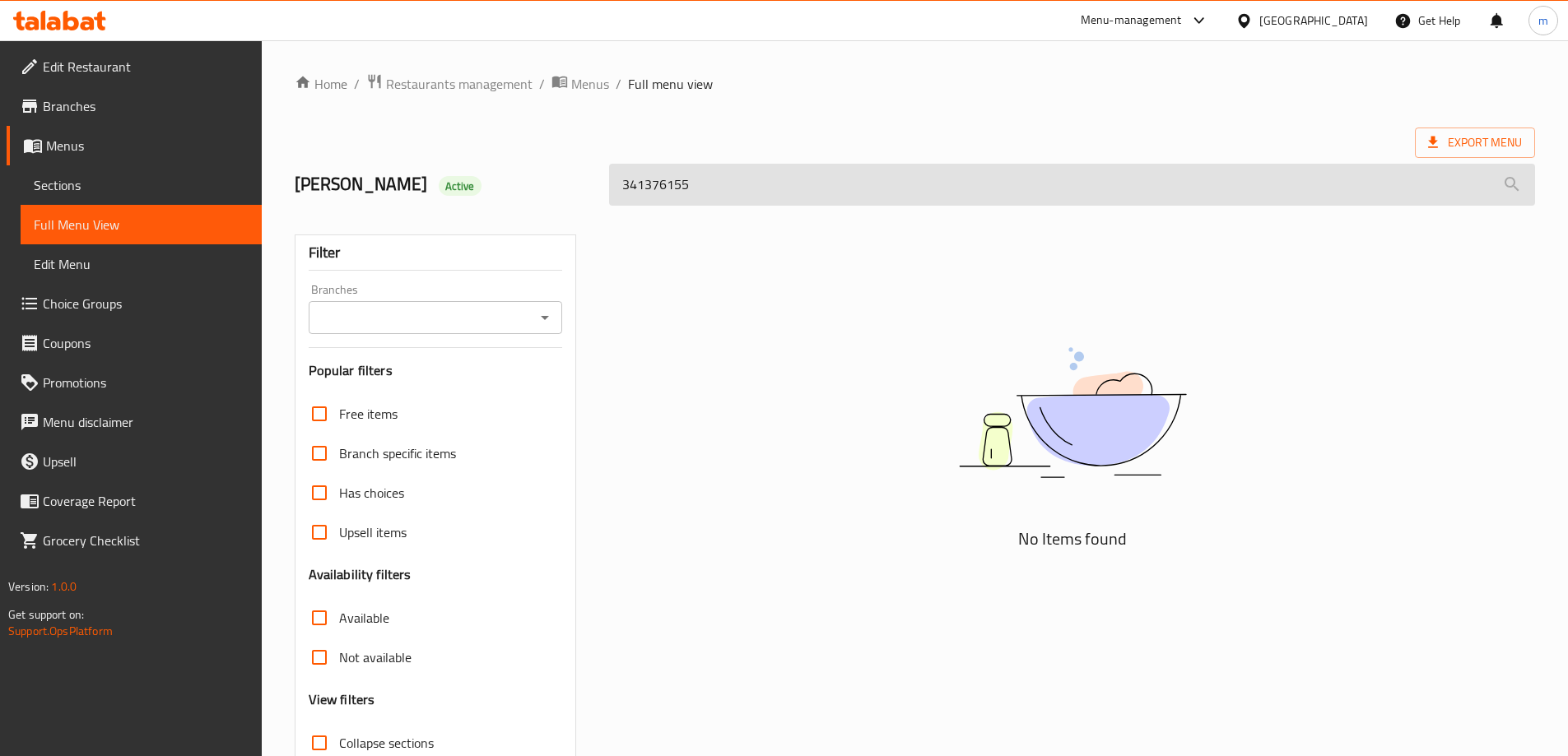
click at [744, 195] on input "341376155" at bounding box center [1072, 185] width 926 height 42
paste input "Iced Caramel Macchiato"
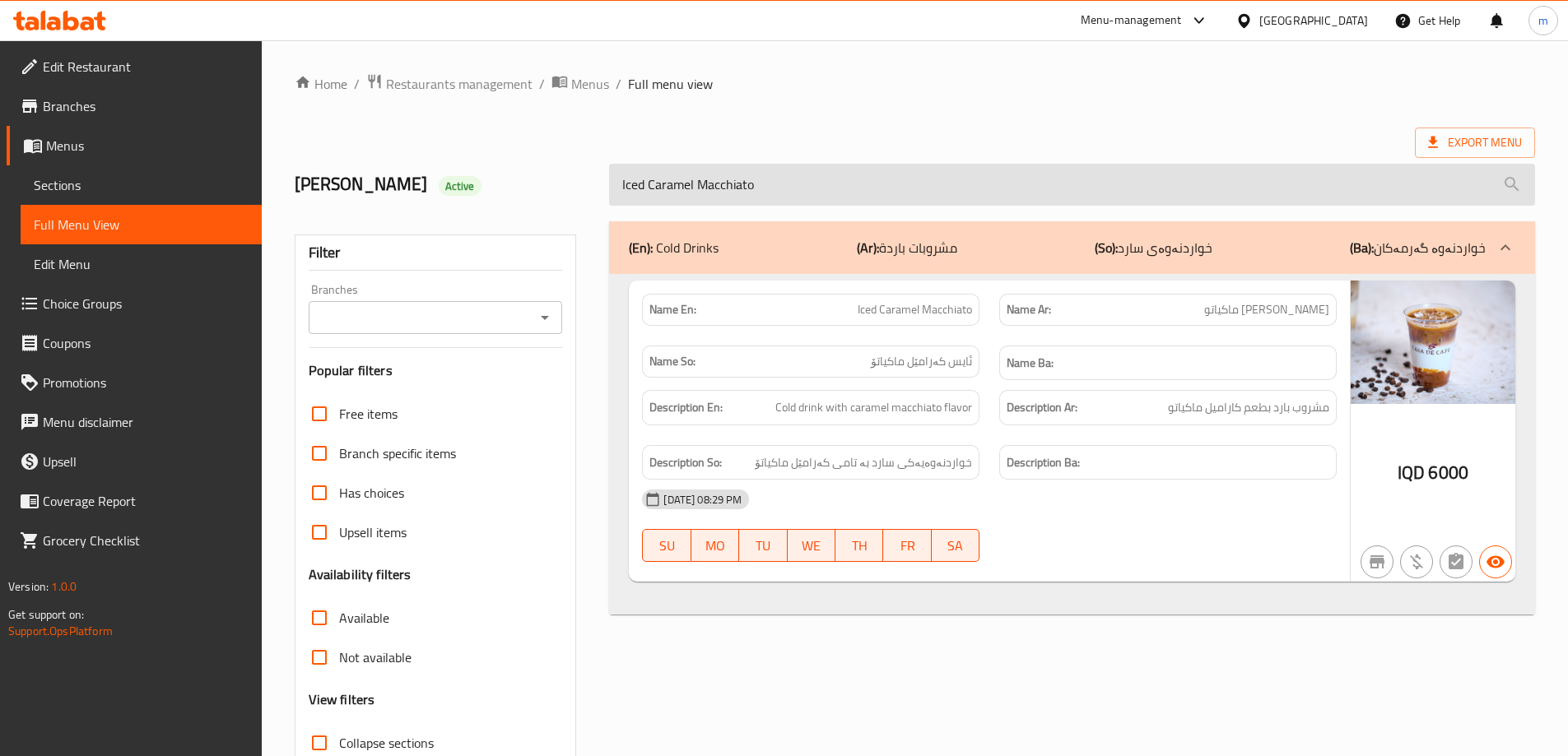
click at [727, 192] on input "Iced Caramel Macchiato" at bounding box center [1072, 185] width 926 height 42
paste input "Spanish Latte"
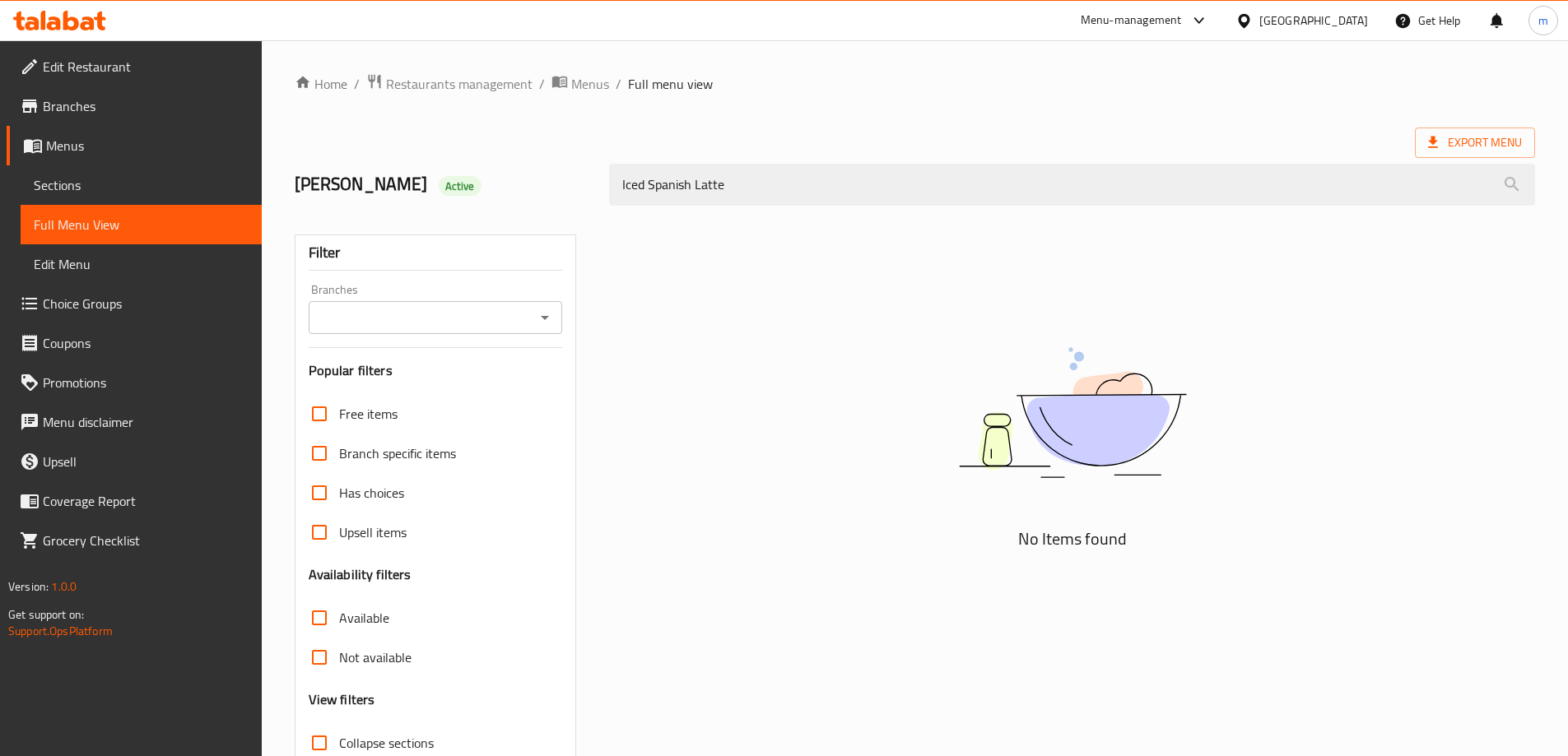
type input "Iced Spanish Latte"
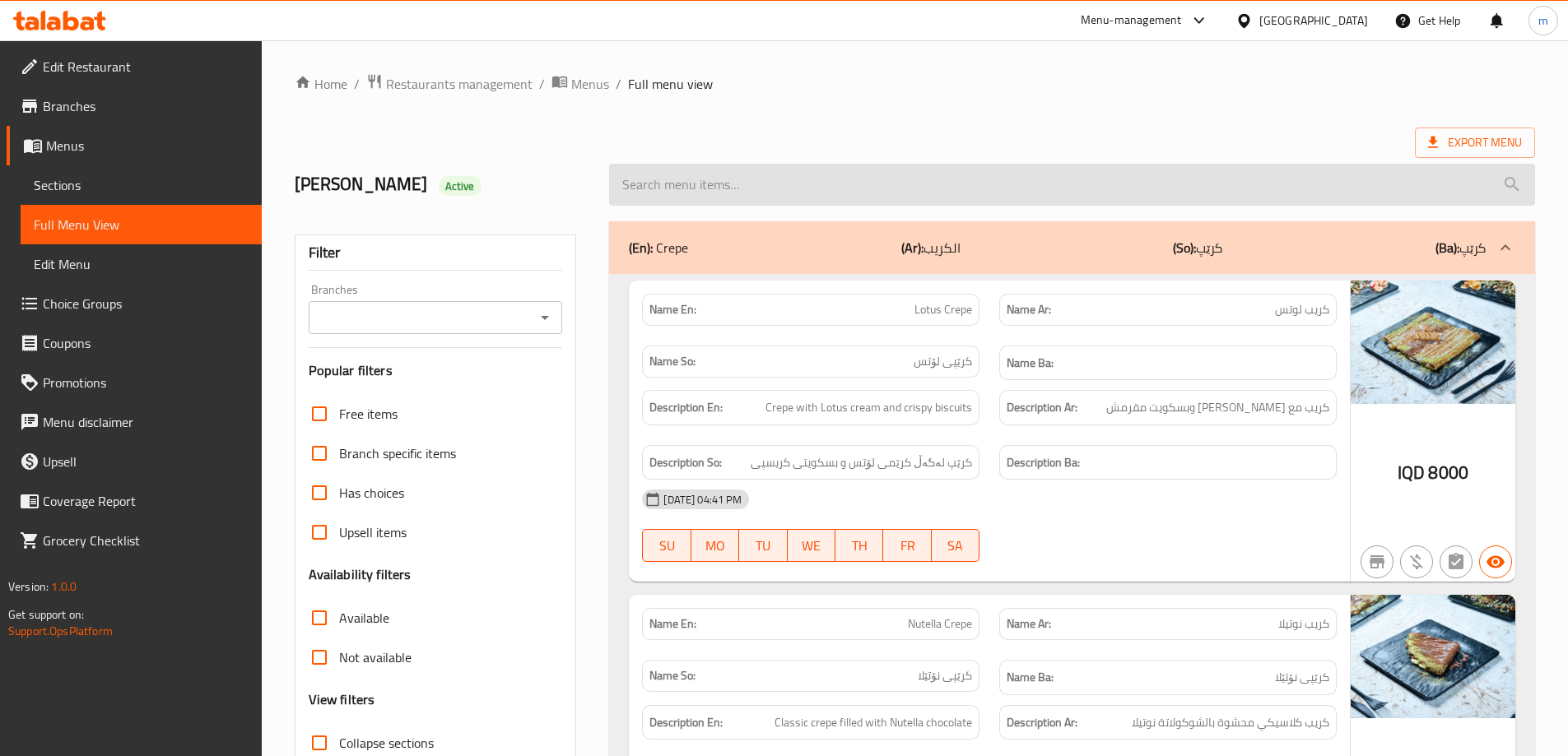
click at [683, 194] on input "search" at bounding box center [1072, 185] width 926 height 42
paste input "Iced Spanish Latte"
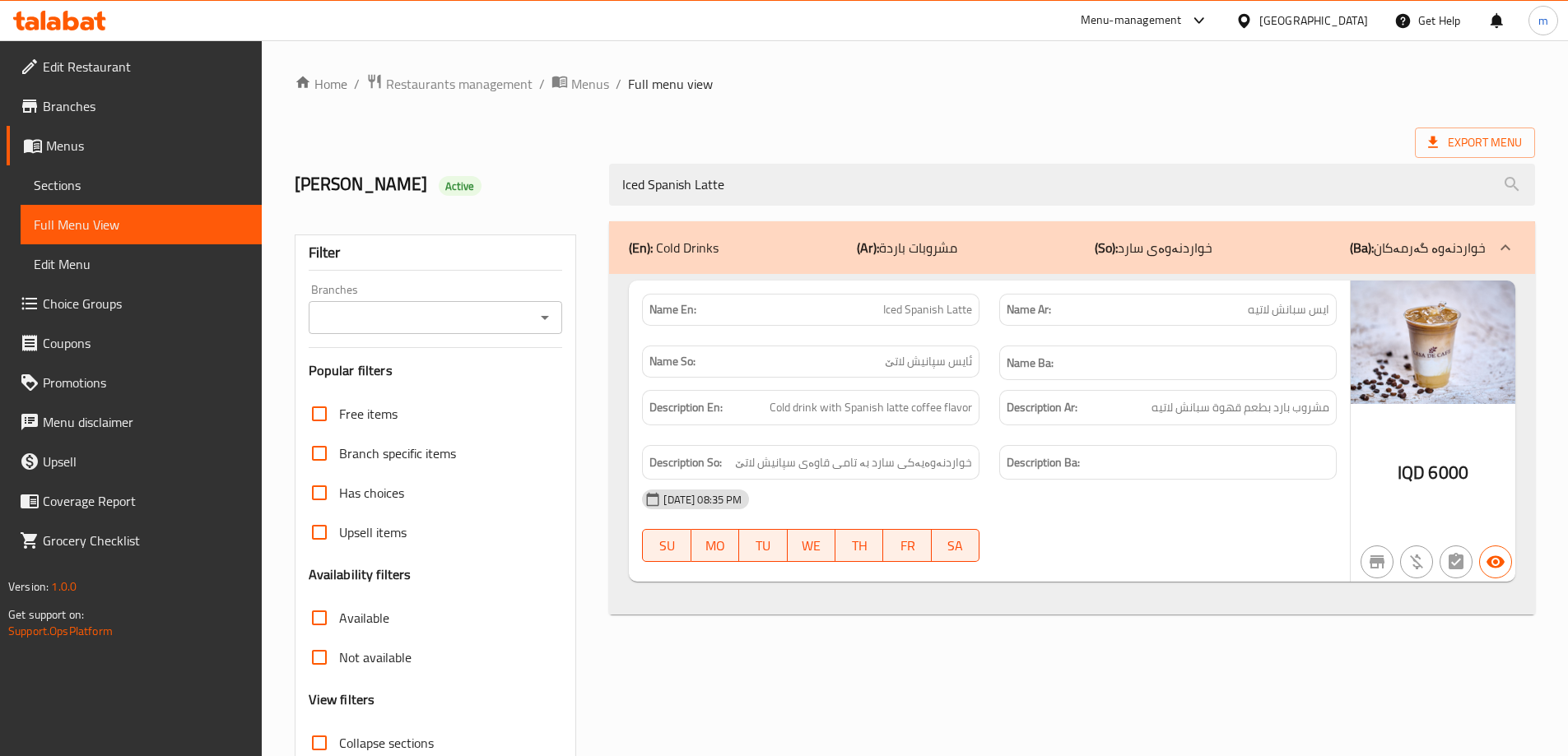
click at [547, 317] on icon "Open" at bounding box center [545, 317] width 8 height 4
type input "Iced Spanish Latte"
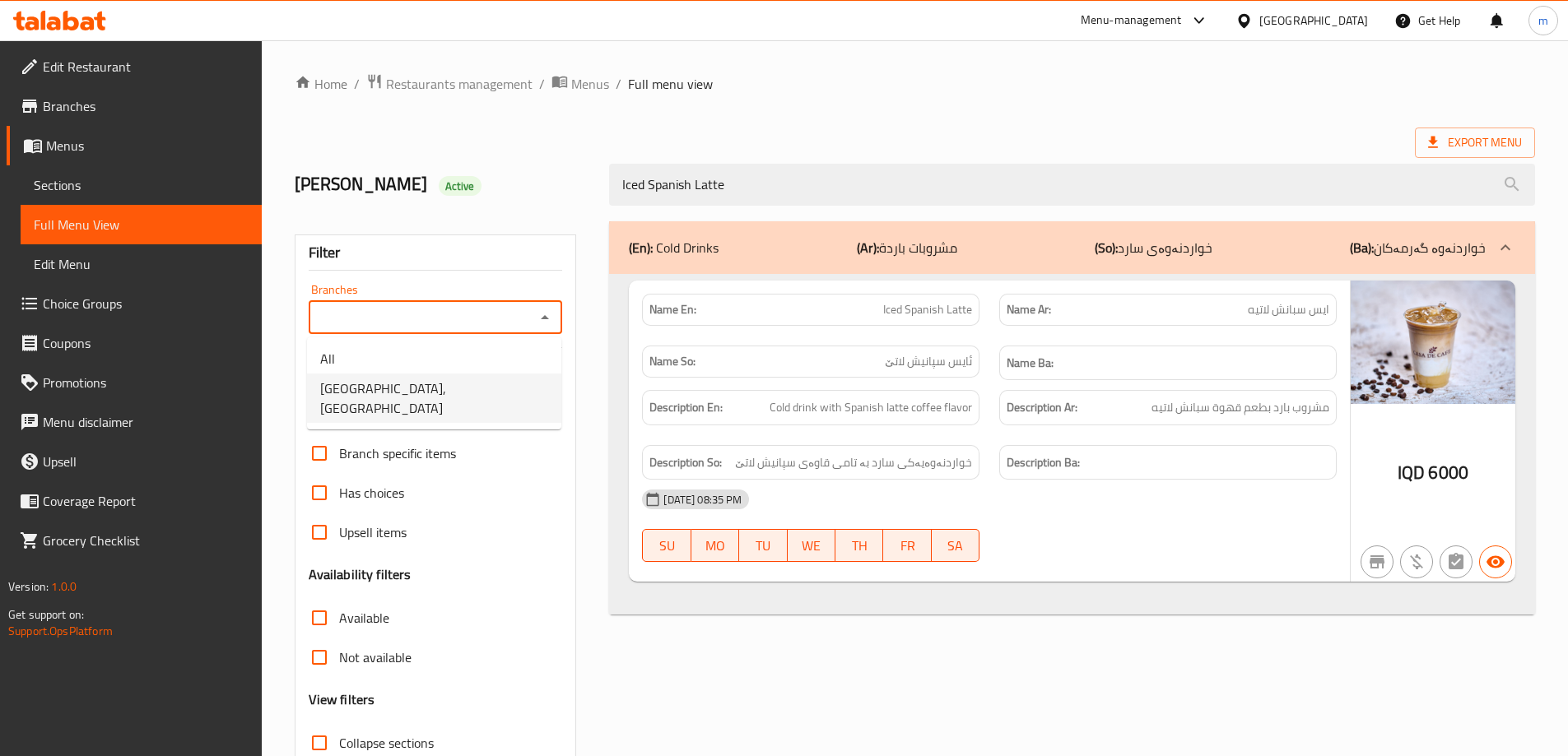
click at [469, 392] on li "[GEOGRAPHIC_DATA], [GEOGRAPHIC_DATA]" at bounding box center [434, 398] width 254 height 49
type input "[GEOGRAPHIC_DATA], [GEOGRAPHIC_DATA]"
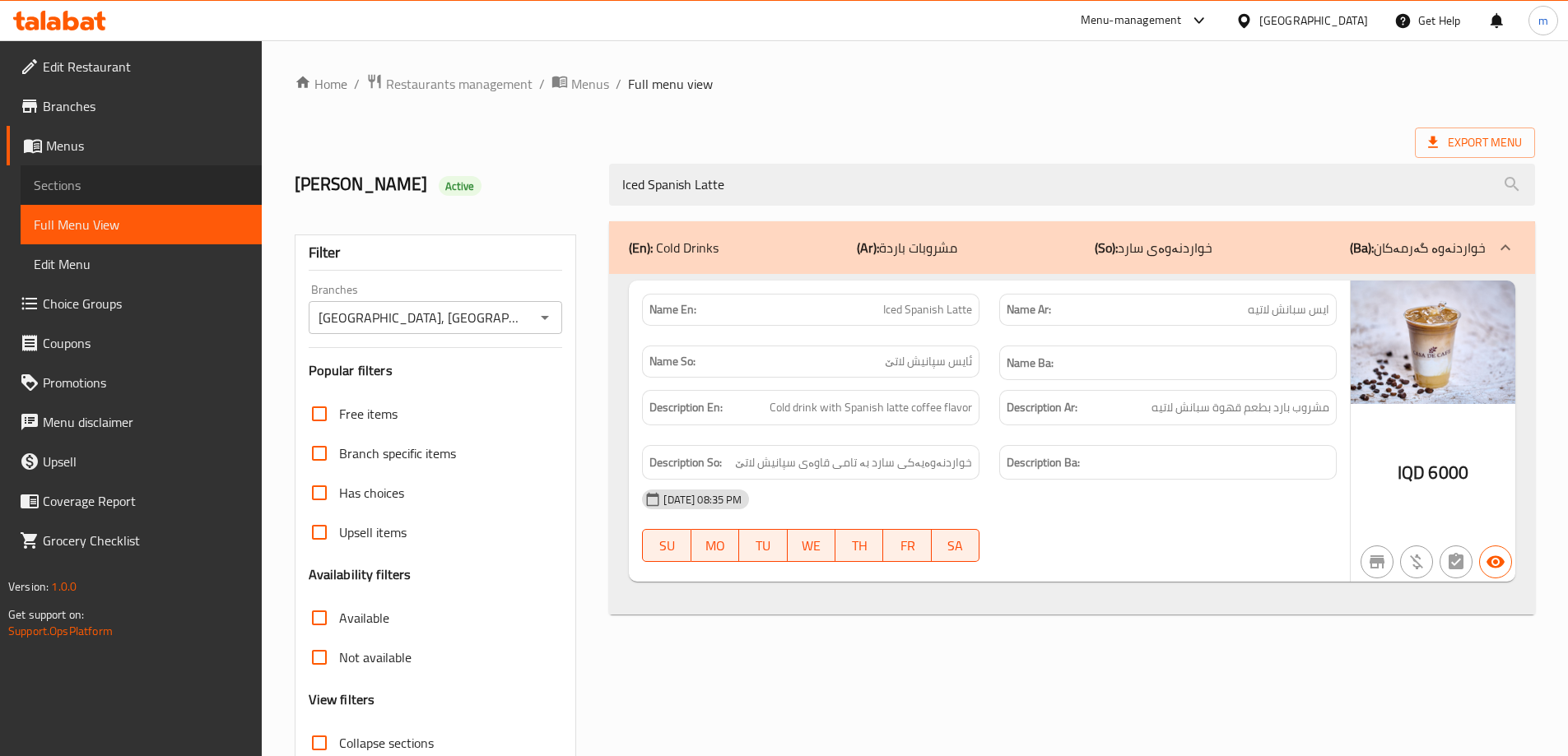
click at [124, 191] on span "Sections" at bounding box center [141, 185] width 215 height 20
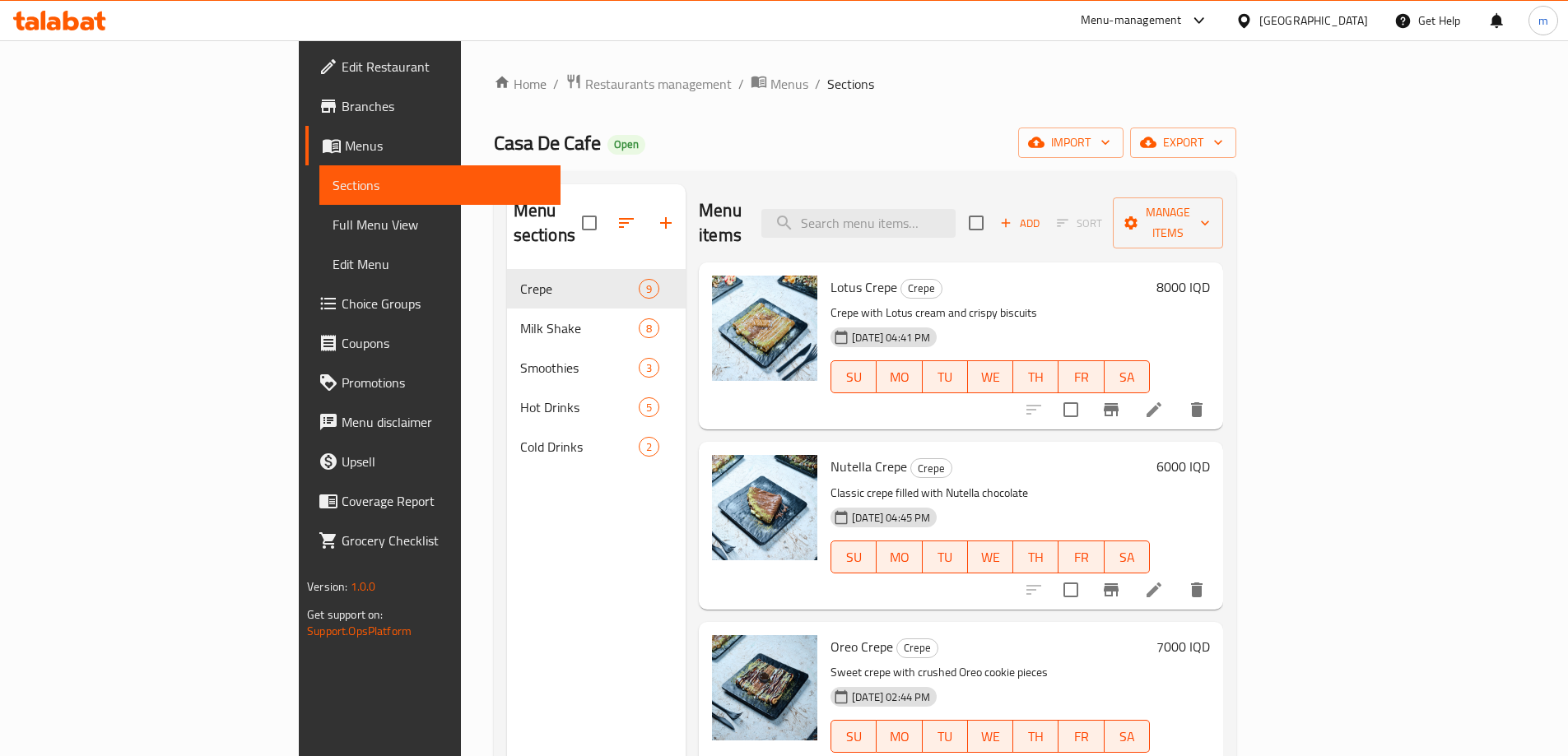
click at [332, 228] on span "Full Menu View" at bounding box center [439, 225] width 215 height 20
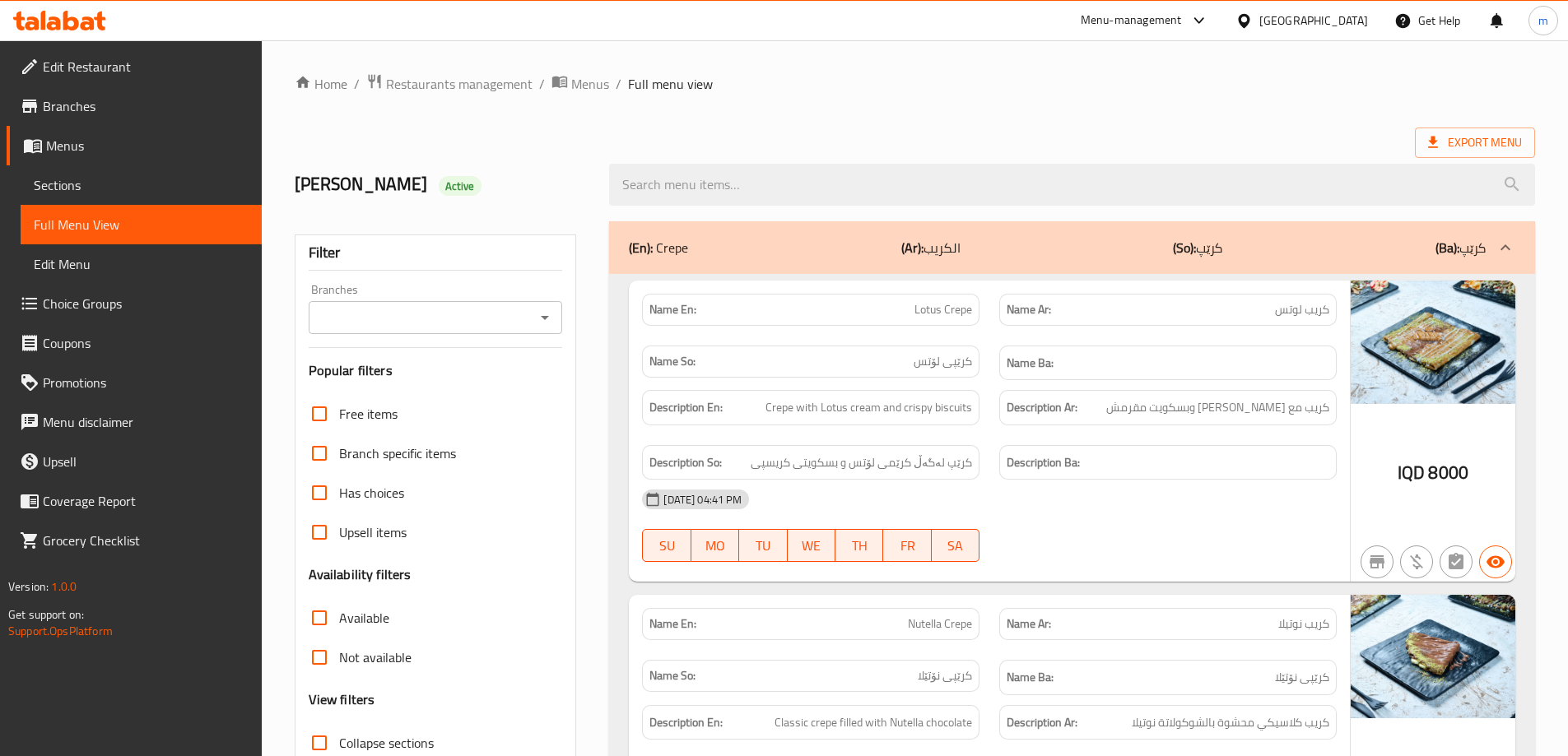
click at [545, 317] on icon "Open" at bounding box center [545, 317] width 8 height 4
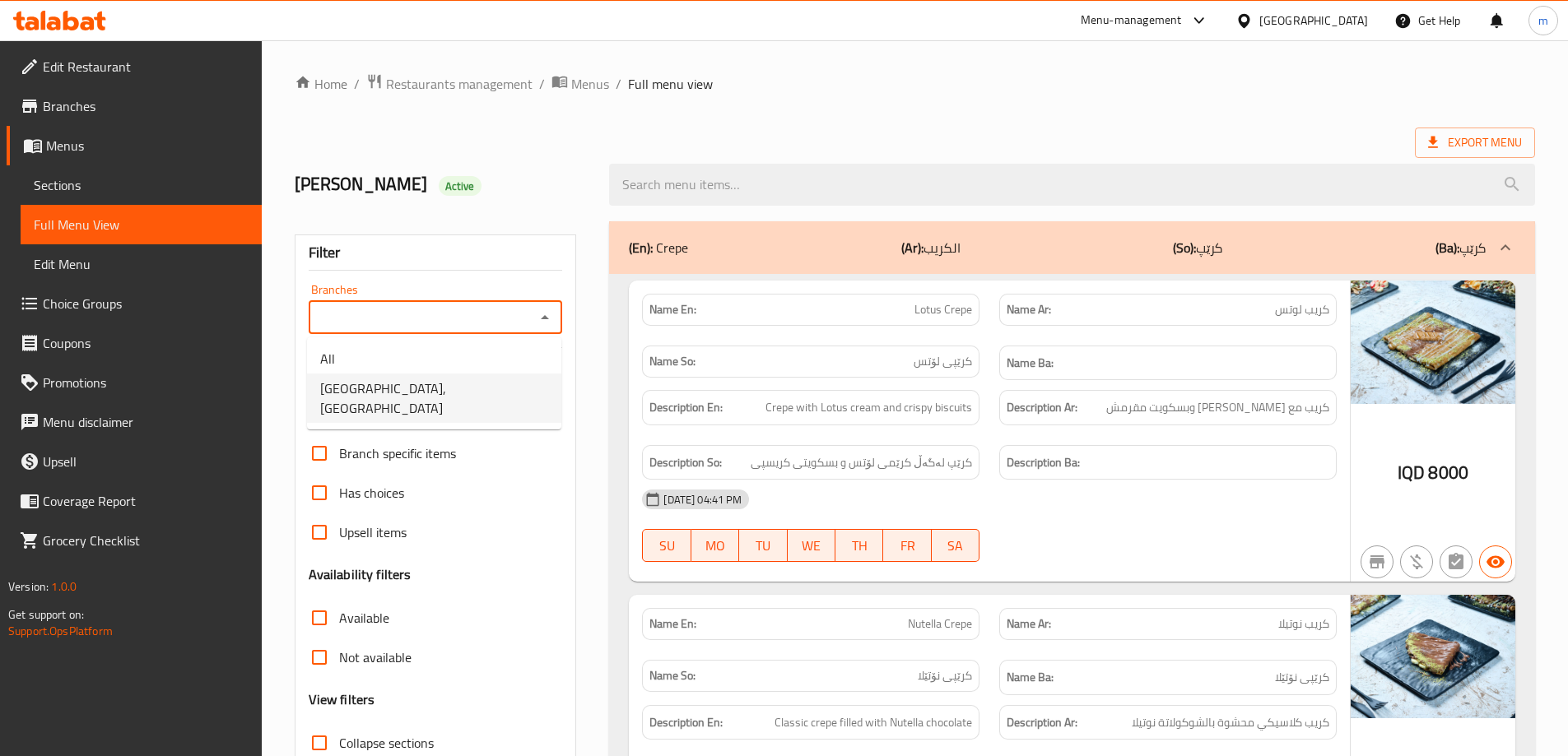
click at [488, 379] on li "[GEOGRAPHIC_DATA], [GEOGRAPHIC_DATA]" at bounding box center [434, 398] width 254 height 49
type input "[GEOGRAPHIC_DATA], [GEOGRAPHIC_DATA]"
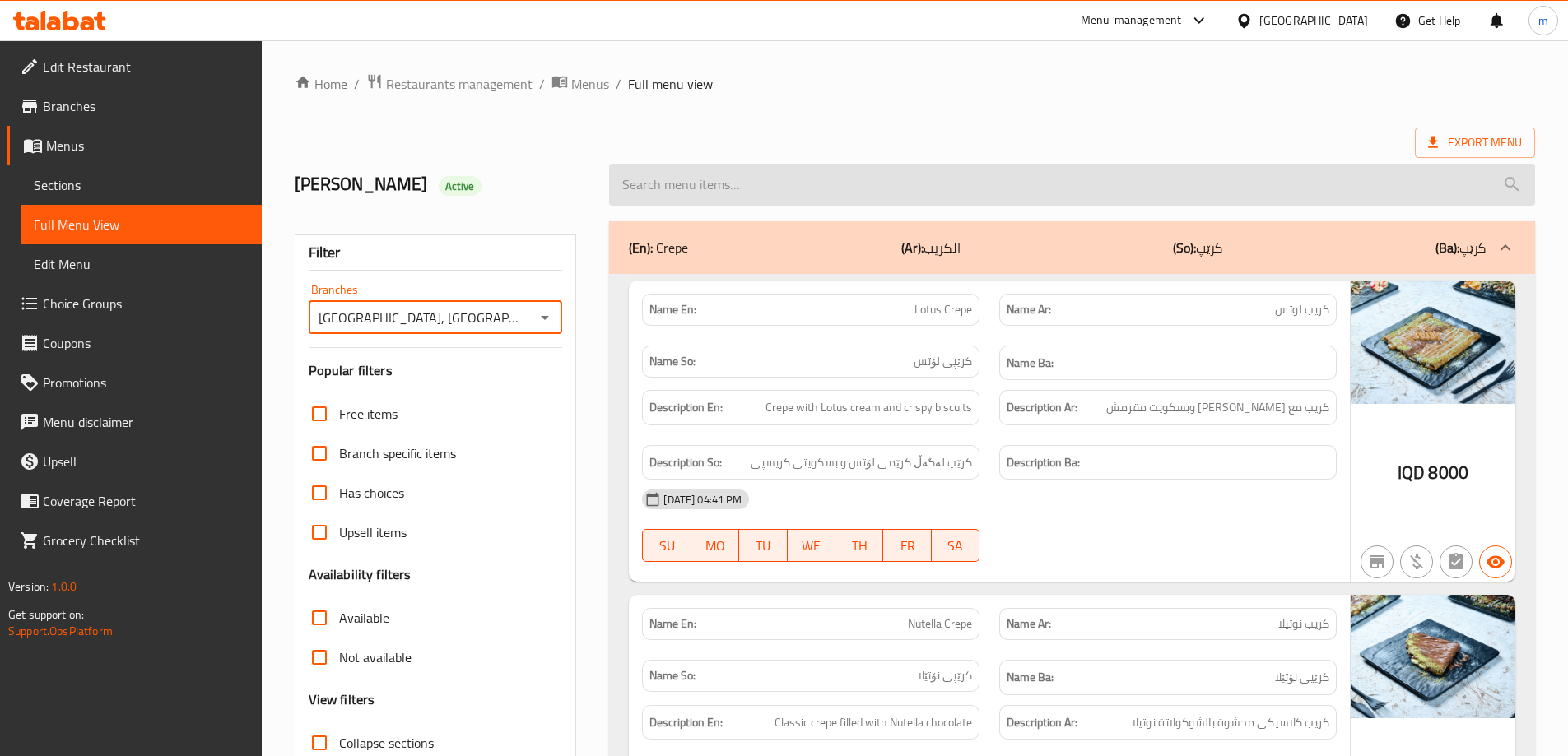
click at [694, 196] on input "search" at bounding box center [1072, 185] width 926 height 42
paste input "Iced Spanish Latte"
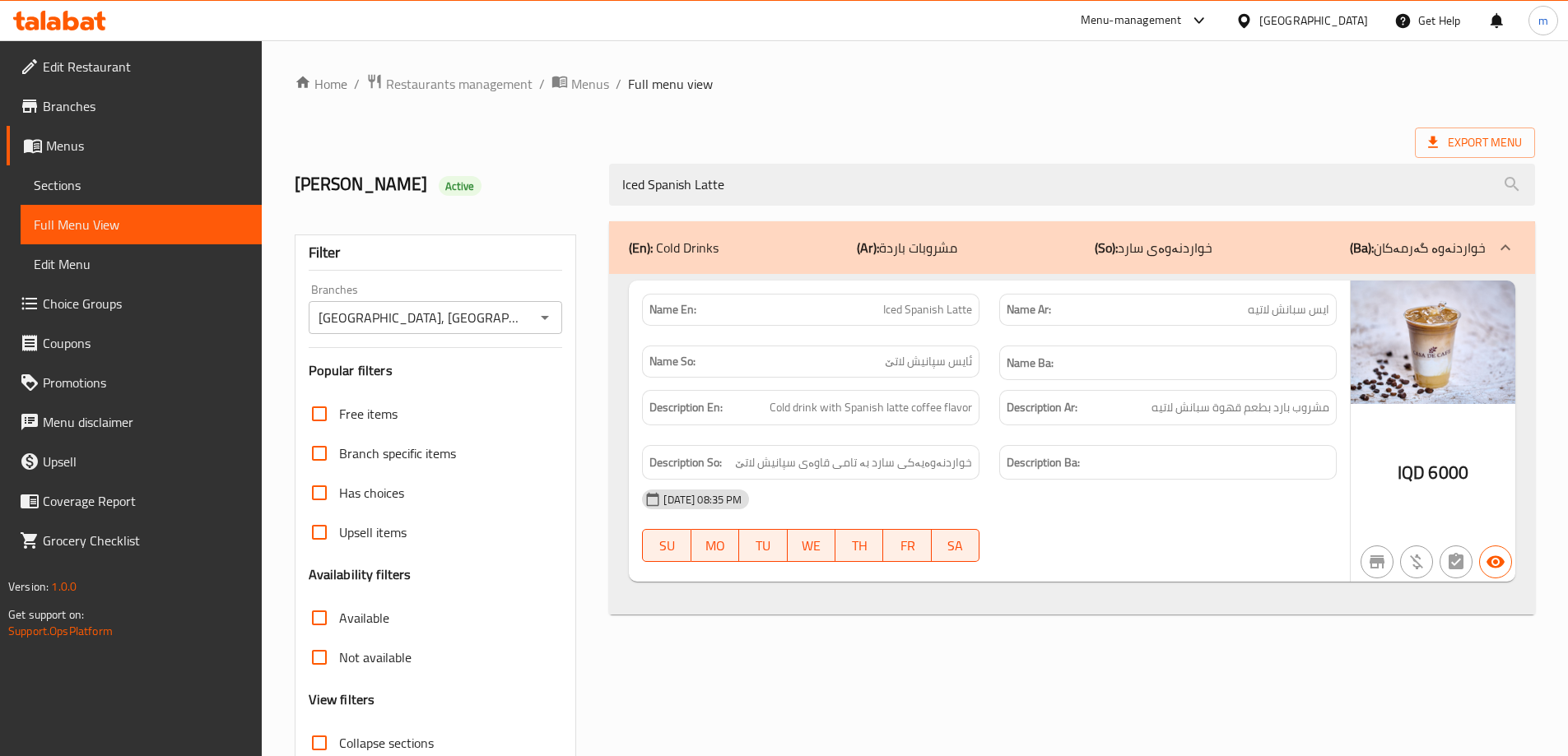
type input "Iced Spanish Latte"
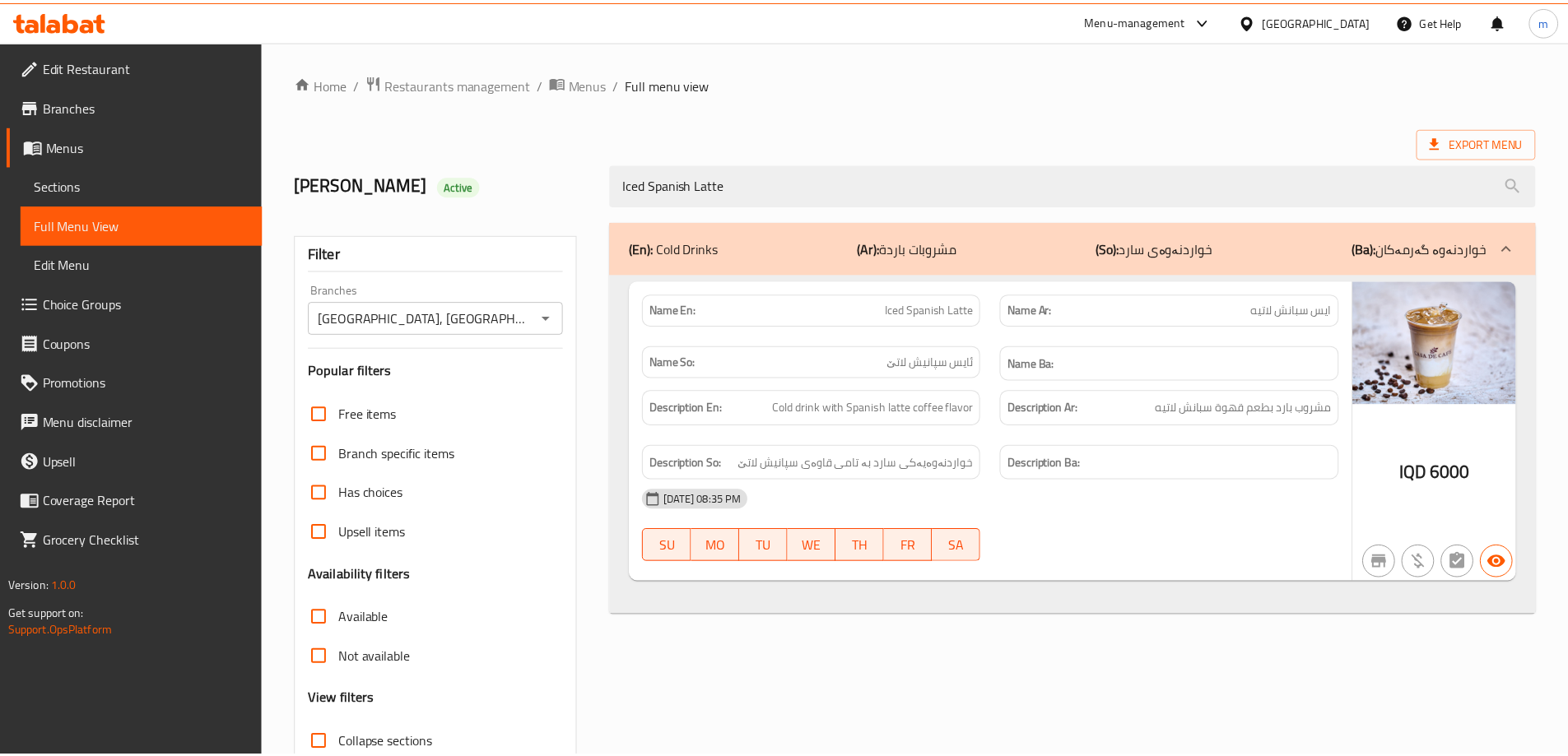
scroll to position [120, 0]
